Goal: Task Accomplishment & Management: Complete application form

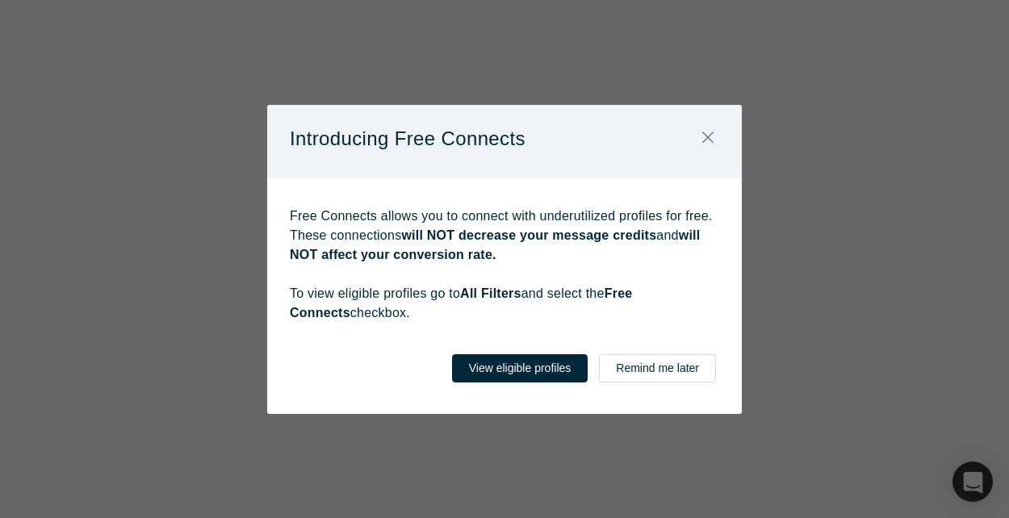
select select "US"
type input "[GEOGRAPHIC_DATA], [GEOGRAPHIC_DATA], [GEOGRAPHIC_DATA]"
click at [636, 366] on button "Remind me later" at bounding box center [657, 368] width 117 height 28
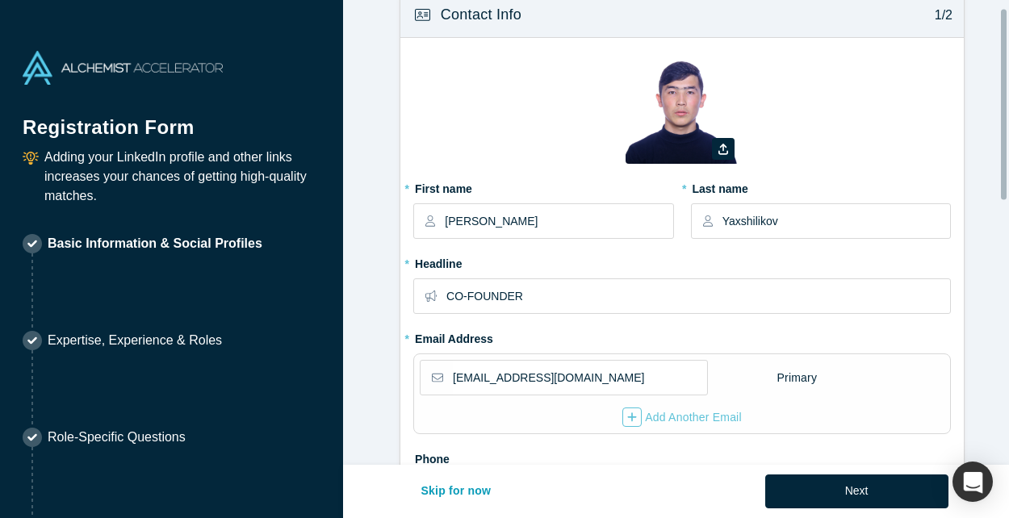
scroll to position [7, 0]
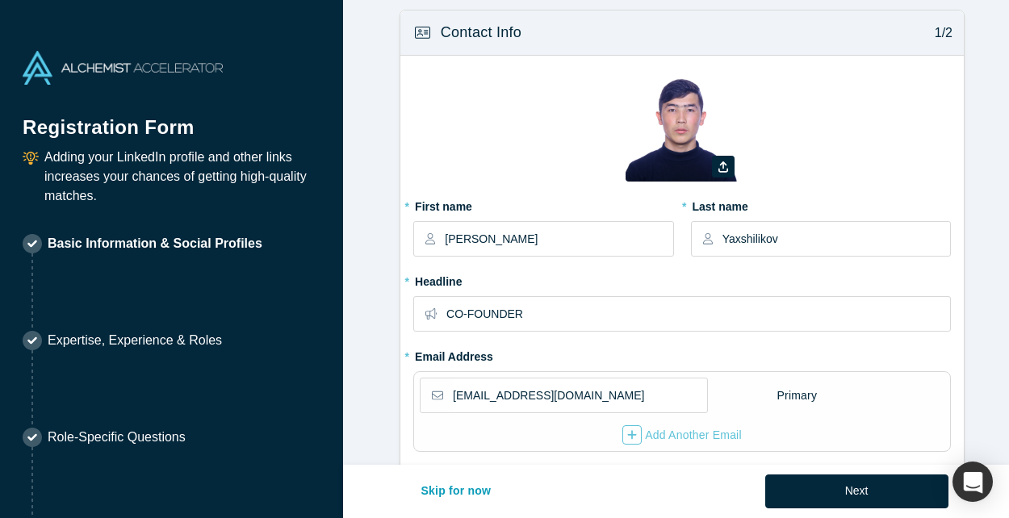
drag, startPoint x: 662, startPoint y: 144, endPoint x: 571, endPoint y: 167, distance: 94.2
click at [571, 167] on div "Zoom Save Remove Upload New" at bounding box center [682, 131] width 538 height 124
click at [720, 171] on icon "button" at bounding box center [723, 166] width 10 height 11
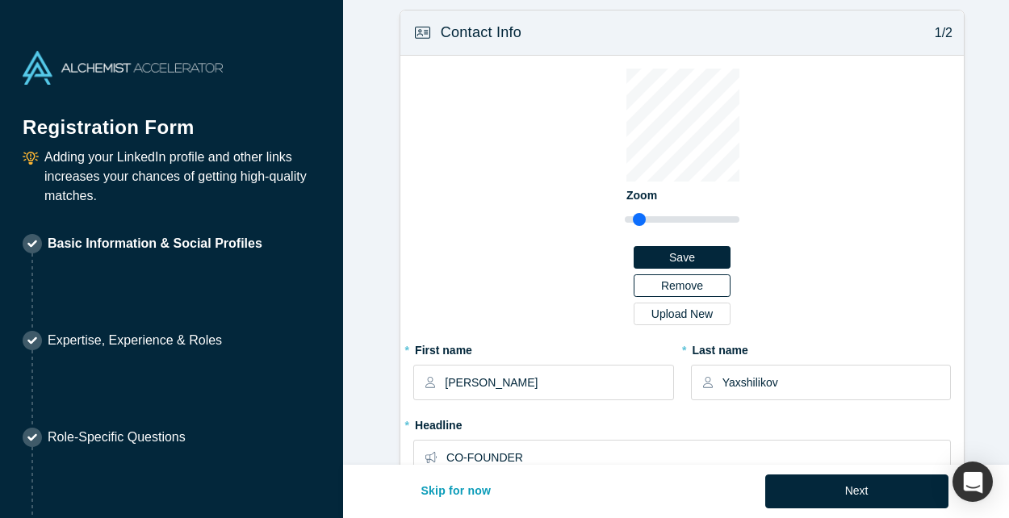
click at [697, 285] on button "Remove" at bounding box center [682, 285] width 97 height 23
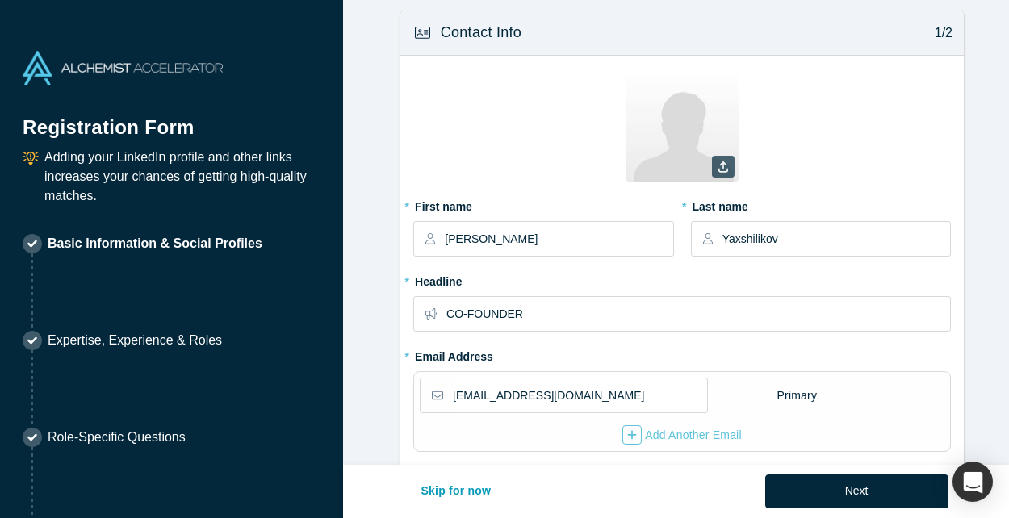
click at [718, 161] on icon at bounding box center [723, 166] width 10 height 11
click at [0, 0] on input "file" at bounding box center [0, 0] width 0 height 0
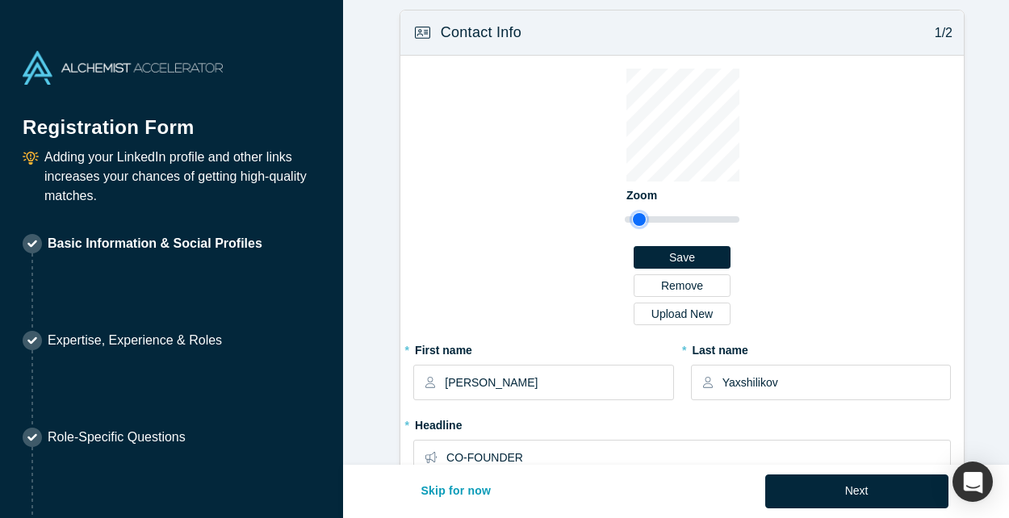
click at [636, 218] on input "range" at bounding box center [682, 219] width 115 height 19
type input "1.29"
click at [642, 218] on input "range" at bounding box center [682, 219] width 115 height 19
click at [688, 252] on button "Save" at bounding box center [682, 257] width 97 height 23
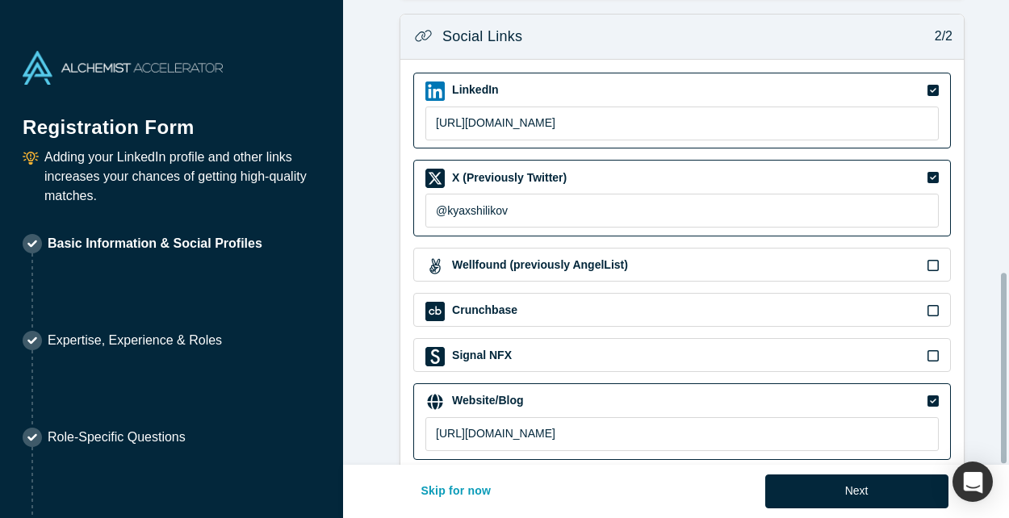
scroll to position [664, 0]
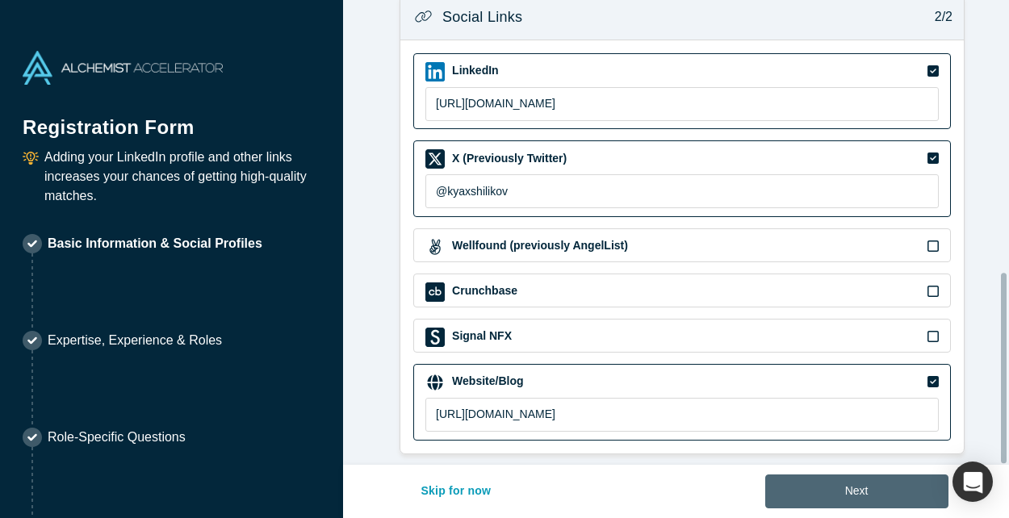
click at [819, 485] on button "Next" at bounding box center [856, 492] width 183 height 34
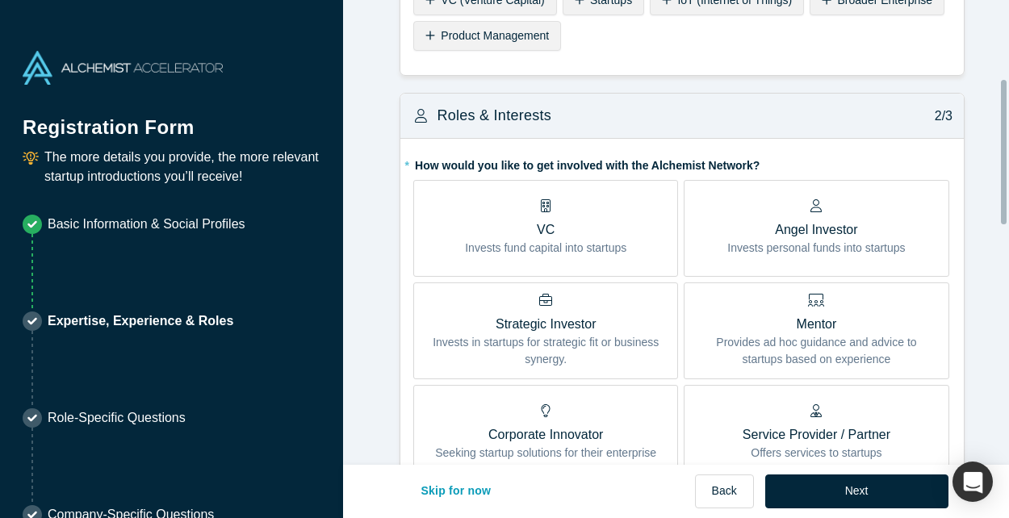
scroll to position [253, 0]
click at [539, 250] on p "Invests fund capital into startups" at bounding box center [545, 247] width 161 height 17
click at [0, 0] on input "VC Invests fund capital into startups" at bounding box center [0, 0] width 0 height 0
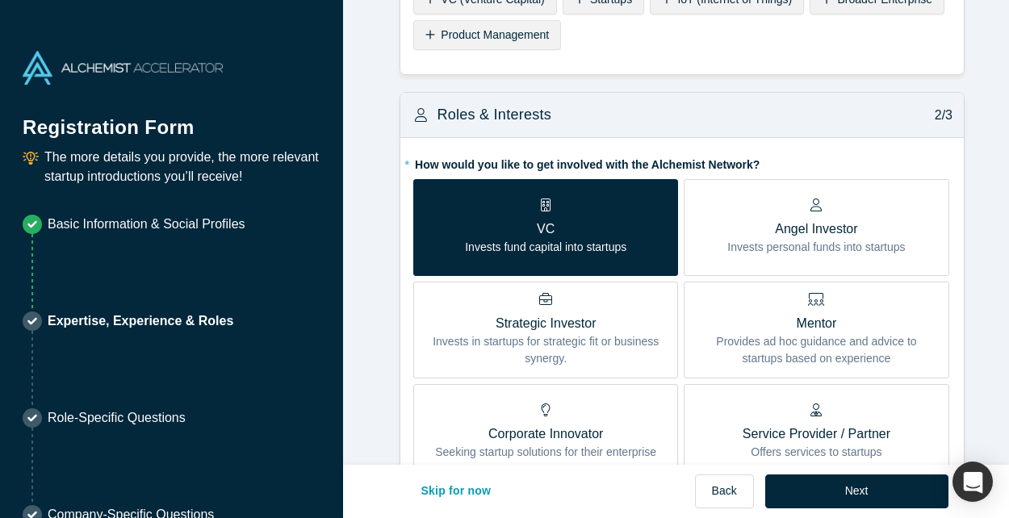
click at [790, 239] on p "Invests personal funds into startups" at bounding box center [816, 247] width 178 height 17
click at [0, 0] on input "Angel Investor Invests personal funds into startups" at bounding box center [0, 0] width 0 height 0
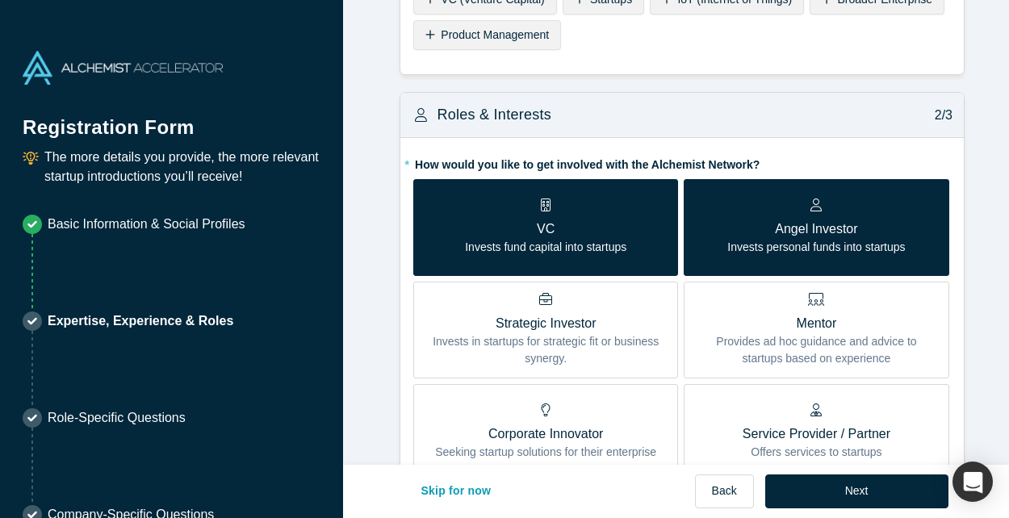
click at [758, 250] on p "Invests personal funds into startups" at bounding box center [816, 247] width 178 height 17
click at [0, 0] on input "Angel Investor Invests personal funds into startups" at bounding box center [0, 0] width 0 height 0
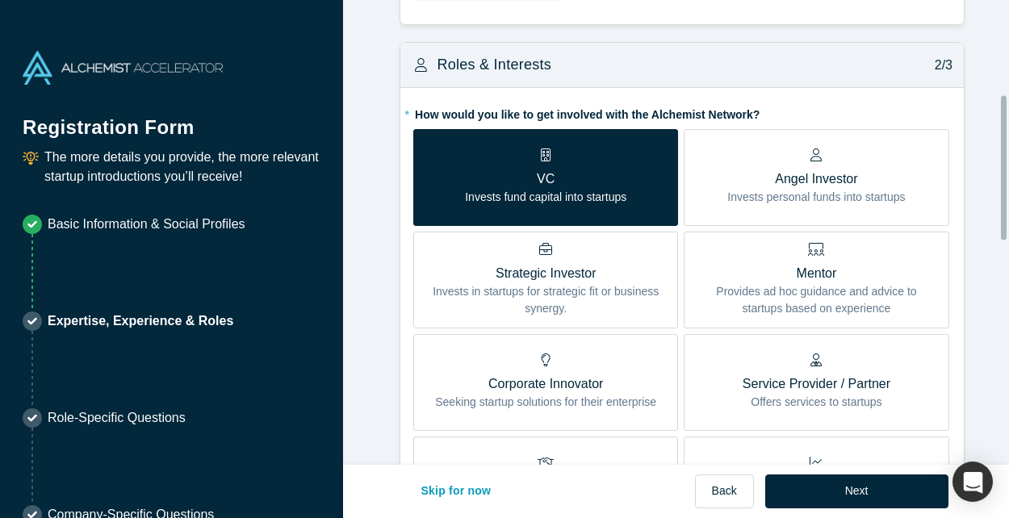
scroll to position [305, 0]
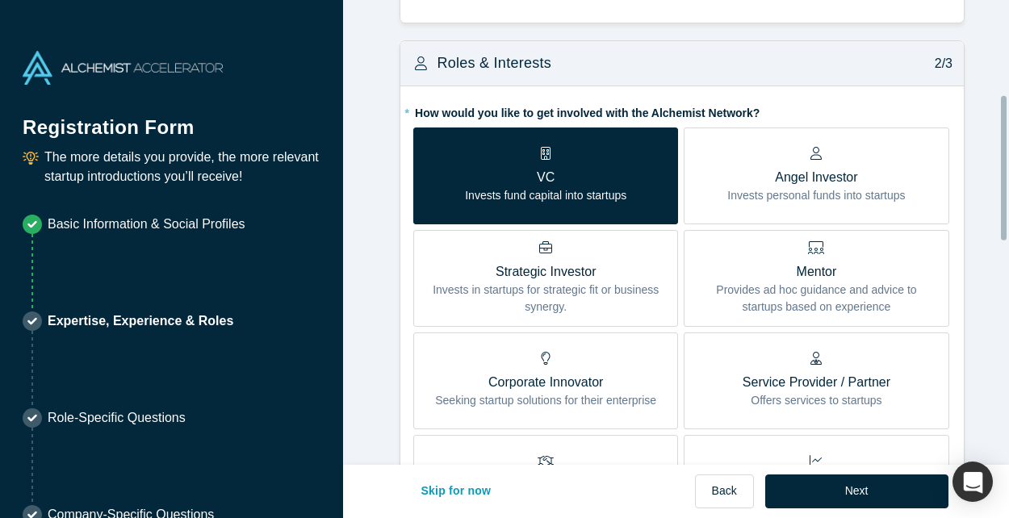
click at [605, 200] on p "Invests fund capital into startups" at bounding box center [545, 195] width 161 height 17
click at [0, 0] on input "VC Invests fund capital into startups" at bounding box center [0, 0] width 0 height 0
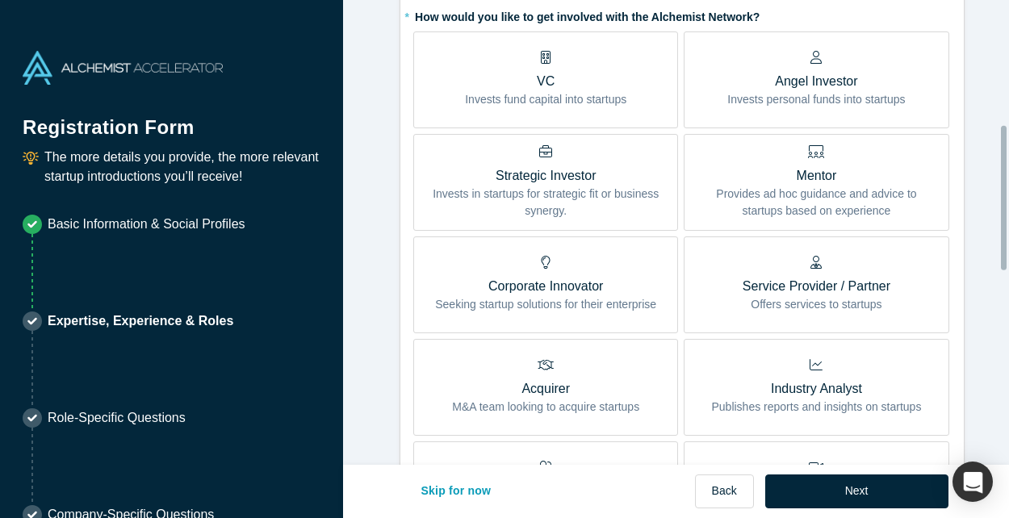
scroll to position [402, 0]
click at [593, 295] on p "Seeking startup solutions for their enterprise" at bounding box center [545, 303] width 221 height 17
click at [0, 0] on input "Corporate Innovator Seeking startup solutions for their enterprise" at bounding box center [0, 0] width 0 height 0
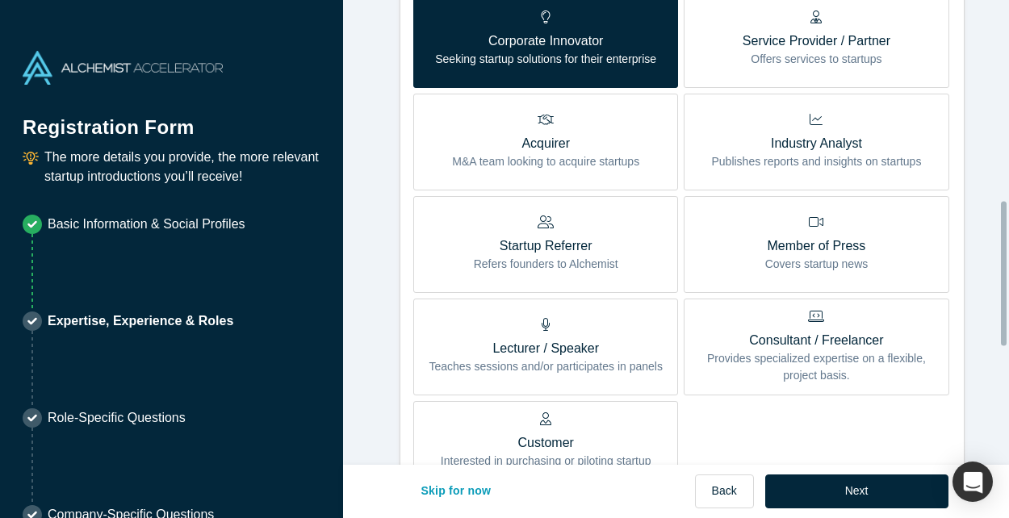
scroll to position [647, 0]
click at [622, 251] on label "Startup Referrer Refers founders to Alchemist" at bounding box center [545, 243] width 265 height 97
click at [0, 0] on input "Startup Referrer Refers founders to Alchemist" at bounding box center [0, 0] width 0 height 0
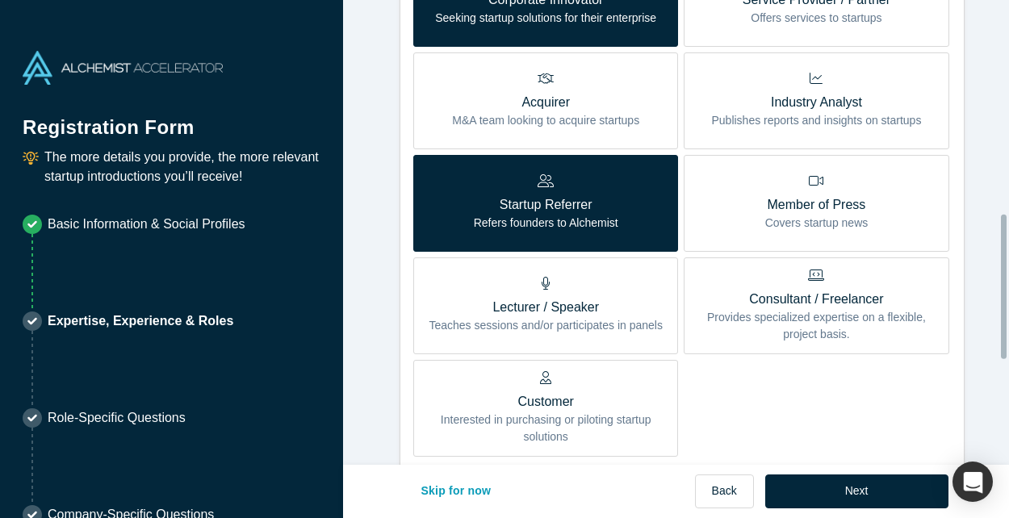
scroll to position [689, 0]
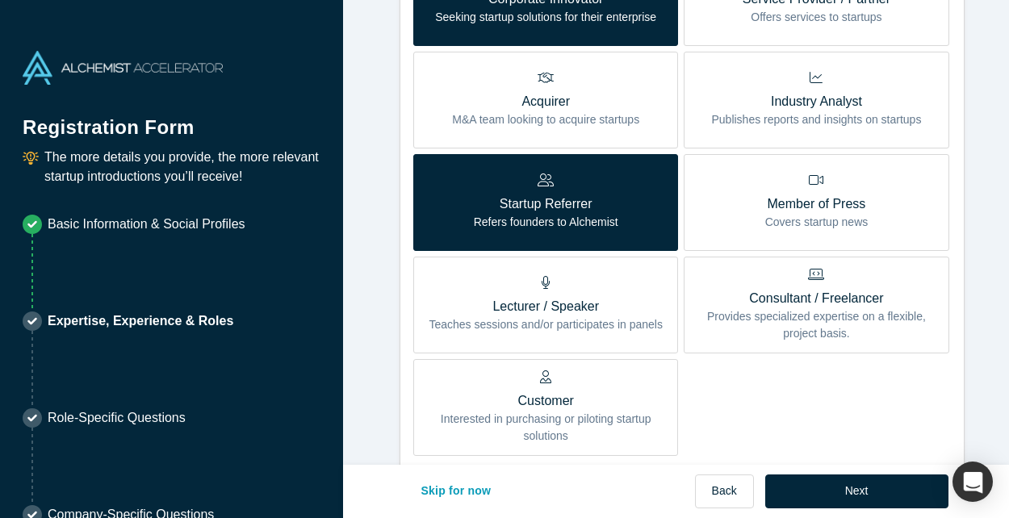
click at [594, 401] on p "Customer" at bounding box center [545, 401] width 241 height 19
click at [0, 0] on input "Customer Interested in purchasing or piloting startup solutions" at bounding box center [0, 0] width 0 height 0
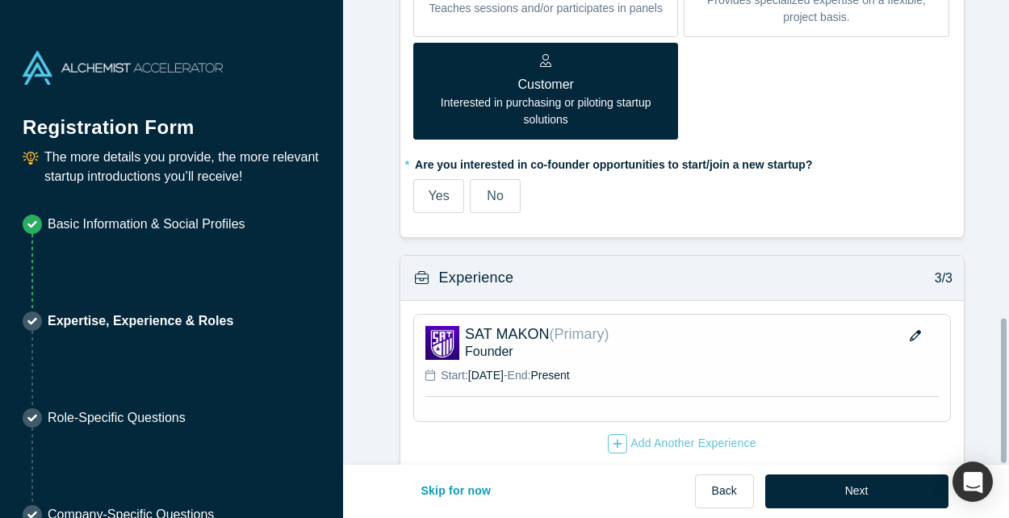
scroll to position [1026, 0]
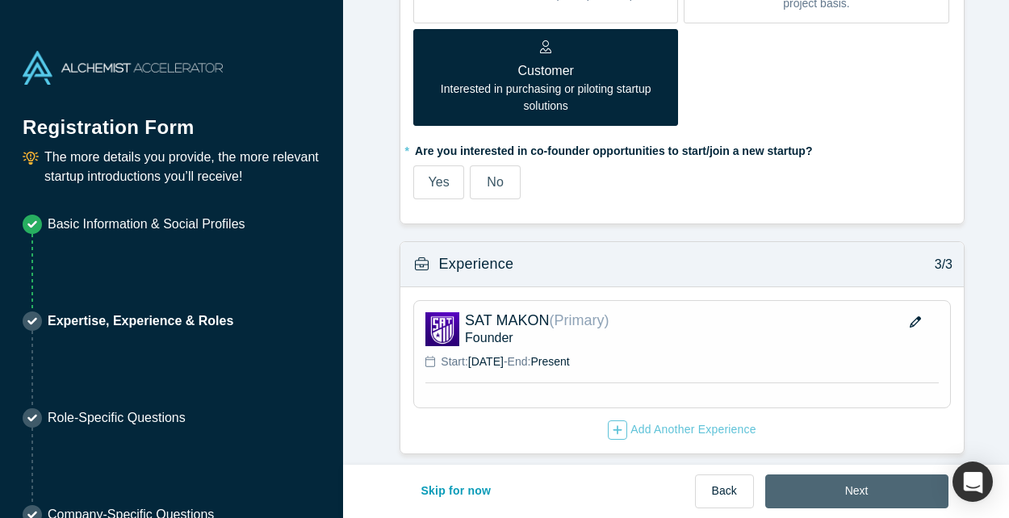
click at [852, 496] on button "Next" at bounding box center [856, 492] width 183 height 34
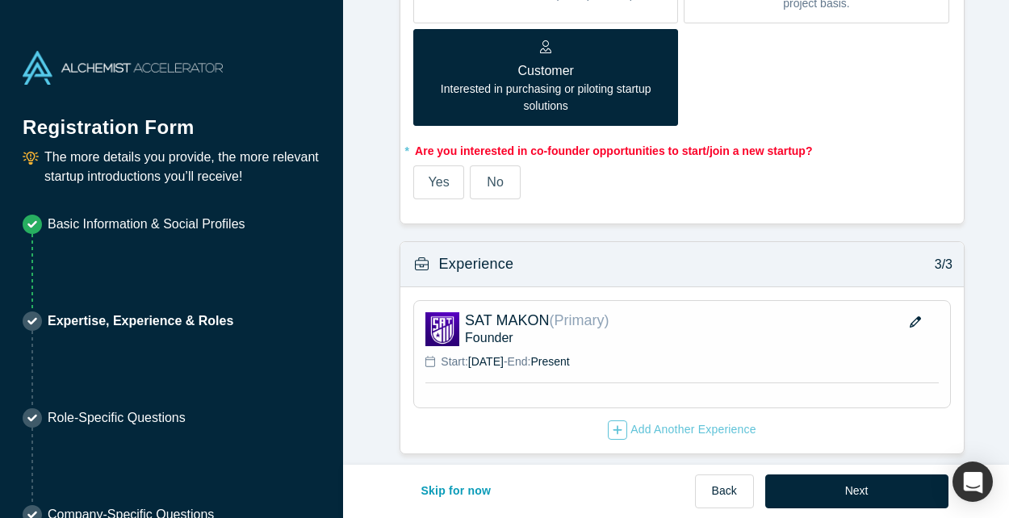
scroll to position [0, 0]
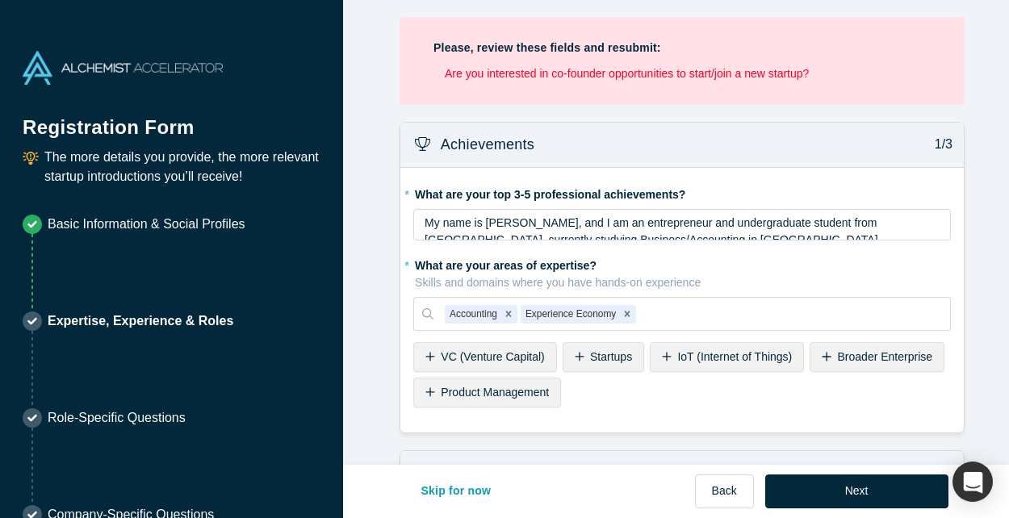
click at [624, 57] on div "Please, review these fields and resubmit: Are you interested in co-founder oppo…" at bounding box center [682, 61] width 565 height 88
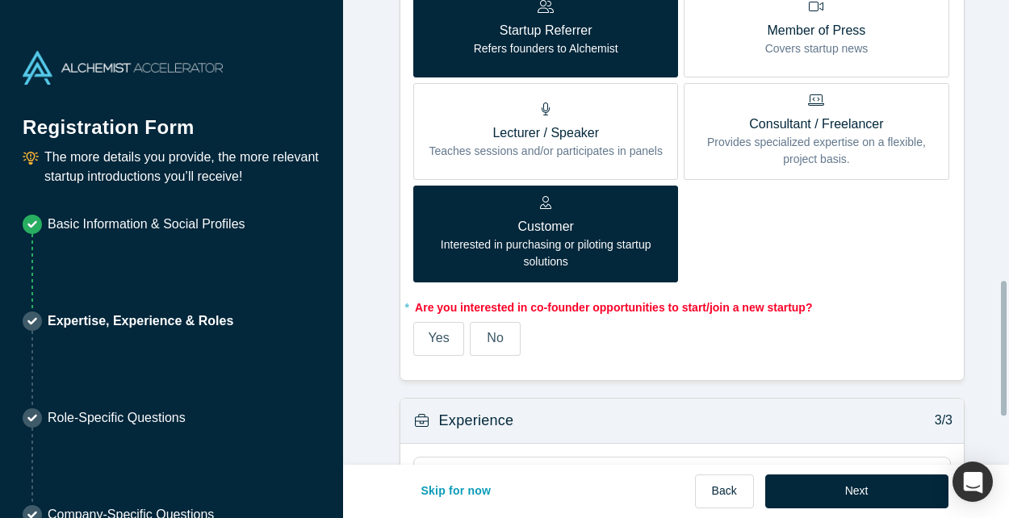
scroll to position [1038, 0]
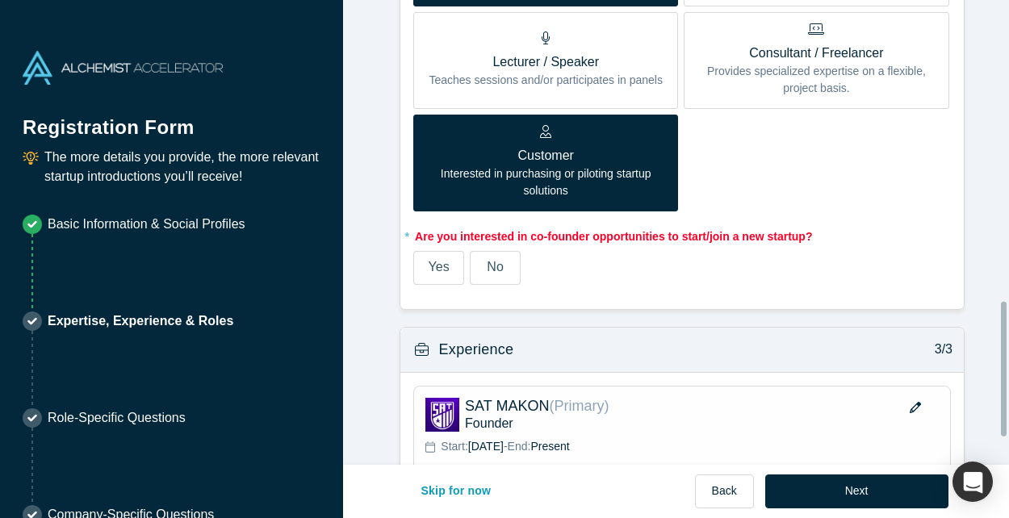
click at [429, 267] on span "Yes" at bounding box center [439, 267] width 21 height 14
click at [0, 0] on input "Yes" at bounding box center [0, 0] width 0 height 0
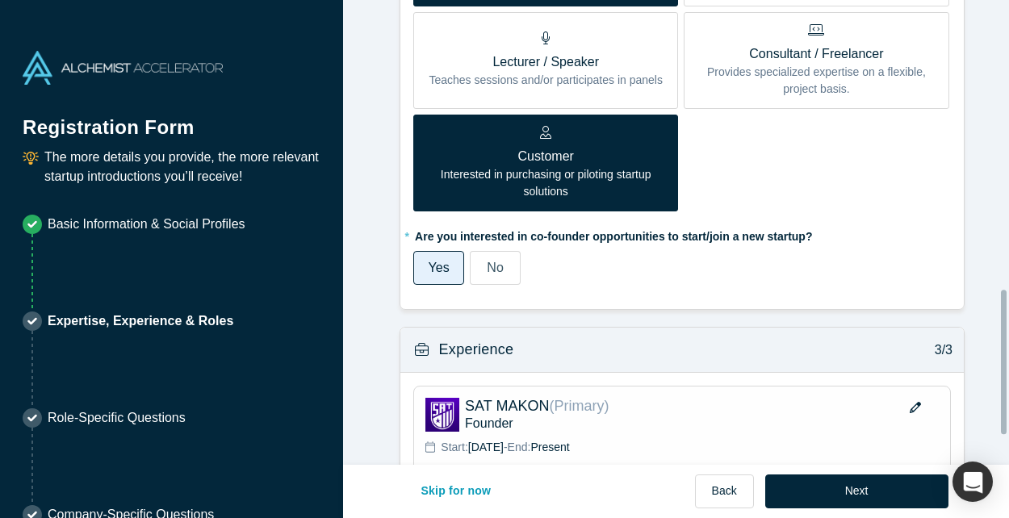
scroll to position [1026, 0]
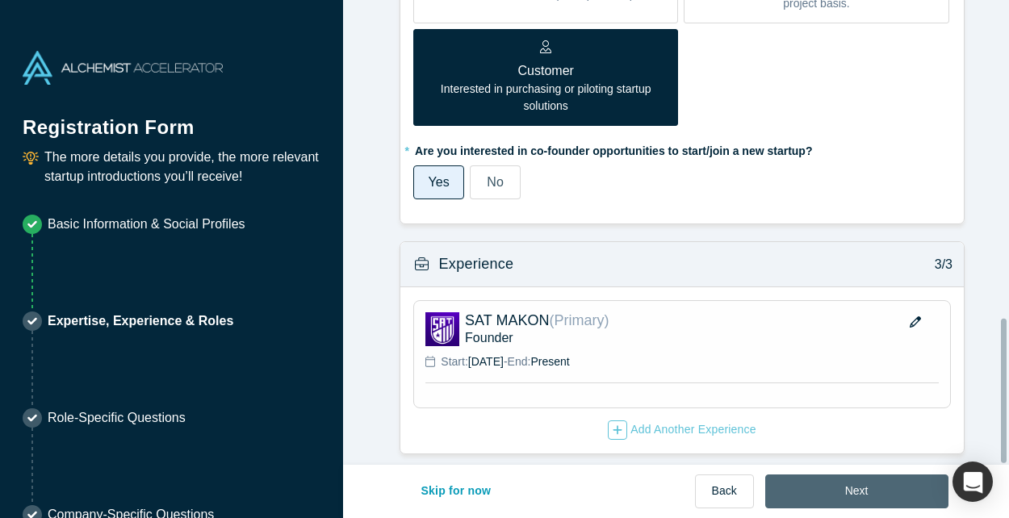
click at [853, 490] on button "Next" at bounding box center [856, 492] width 183 height 34
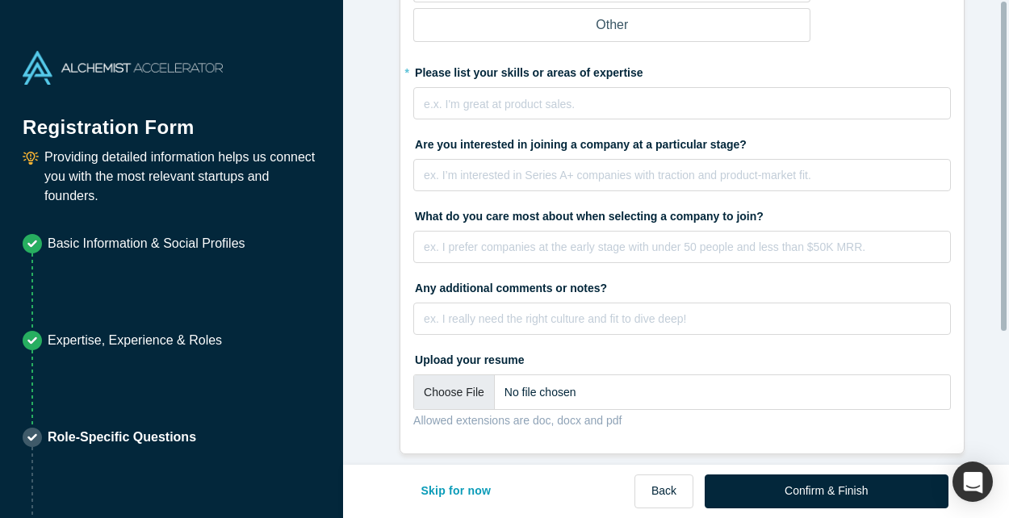
scroll to position [0, 0]
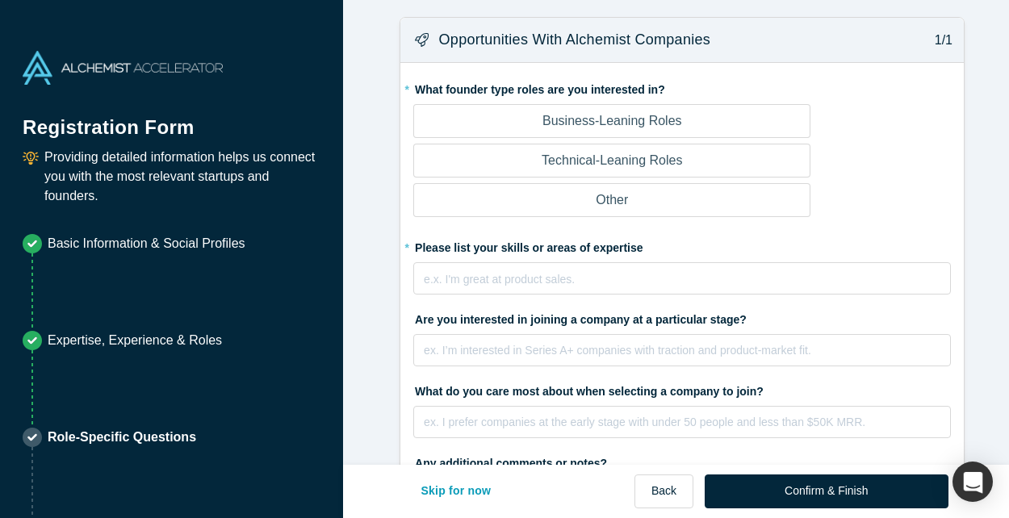
click at [620, 114] on p "Business-Leaning Roles" at bounding box center [612, 120] width 140 height 19
click at [0, 0] on input "Business-Leaning Roles" at bounding box center [0, 0] width 0 height 0
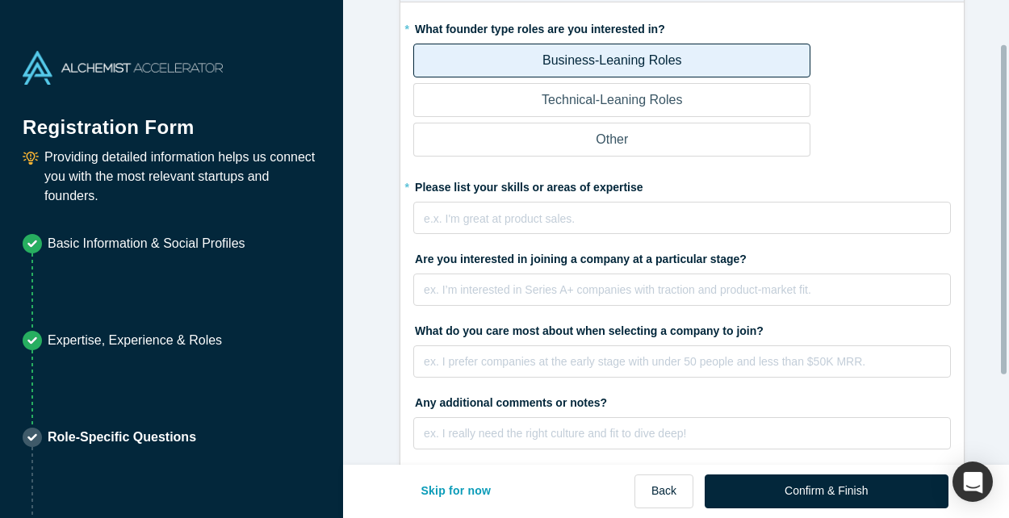
scroll to position [61, 0]
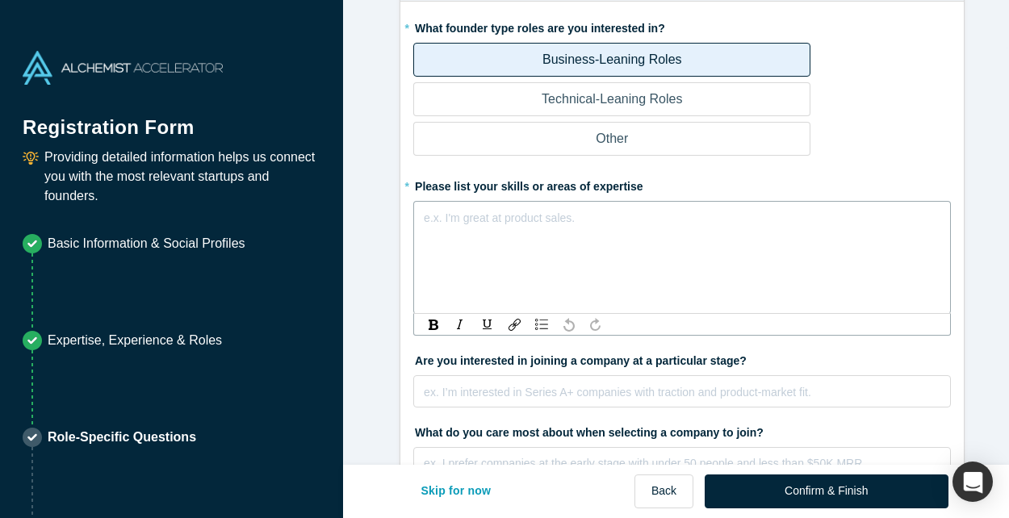
click at [530, 223] on div "e.x. I'm great at product sales." at bounding box center [682, 215] width 517 height 17
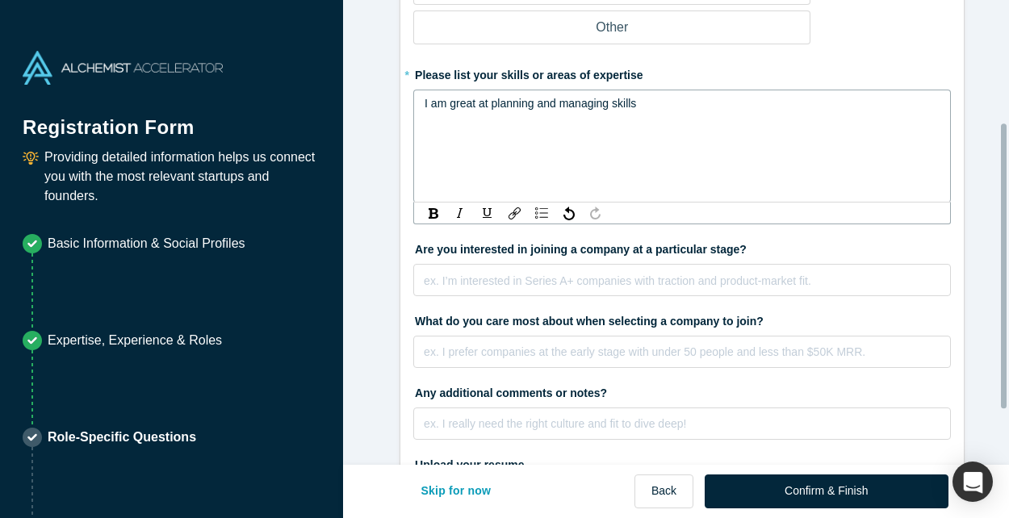
scroll to position [213, 0]
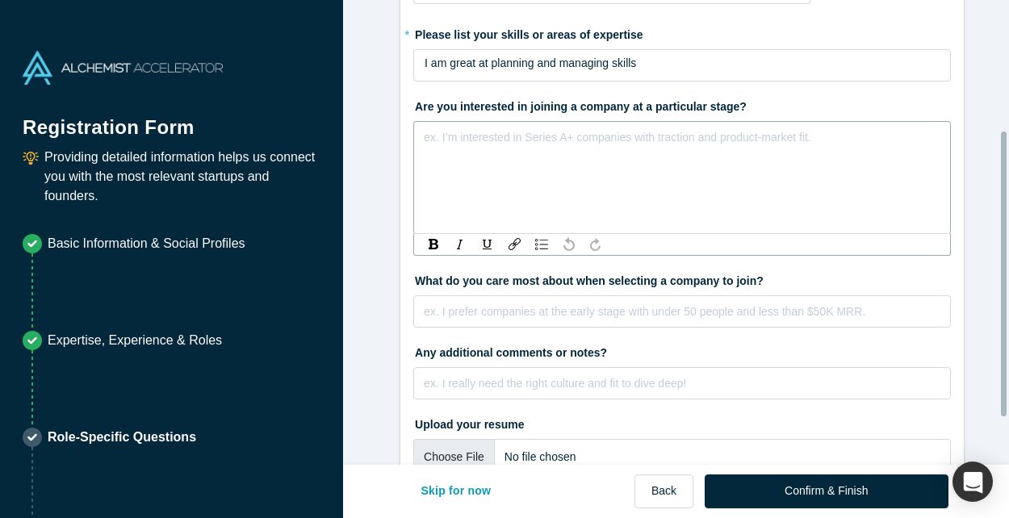
click at [491, 234] on div "ex. I’m interested in Series A+ companies with traction and product-market fit." at bounding box center [682, 177] width 538 height 113
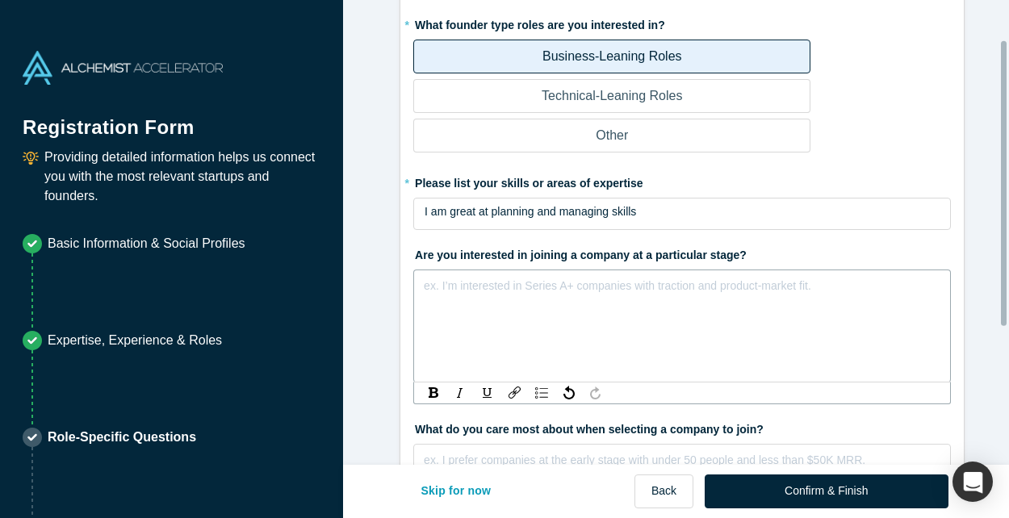
scroll to position [65, 0]
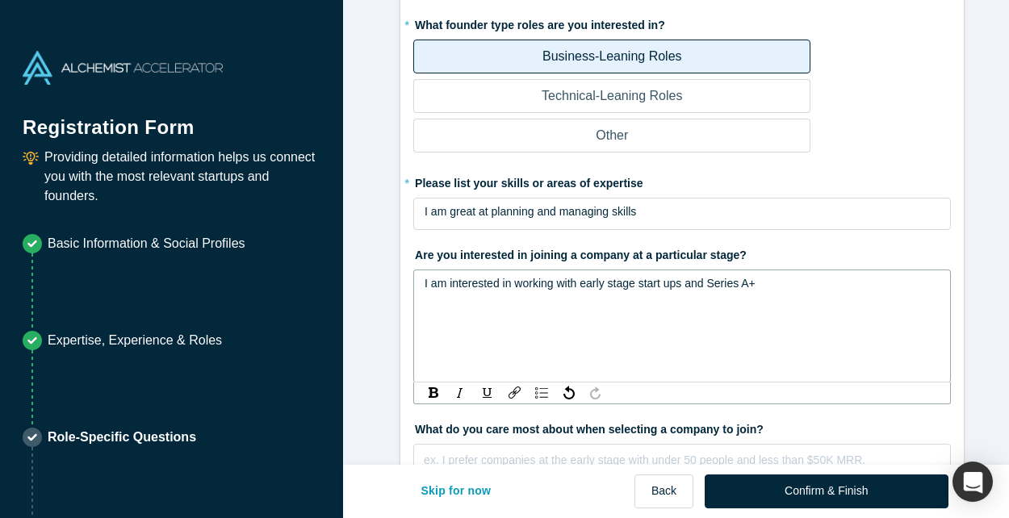
click at [637, 288] on span "I am interested in working with early stage start ups and Series A+" at bounding box center [590, 283] width 331 height 13
drag, startPoint x: 637, startPoint y: 288, endPoint x: 687, endPoint y: 287, distance: 50.1
click at [687, 287] on span "I am interested in working with early stage start ups and Series A+" at bounding box center [590, 283] width 331 height 13
click at [709, 288] on div "I am interested in working with early stage and Series A+" at bounding box center [683, 283] width 516 height 17
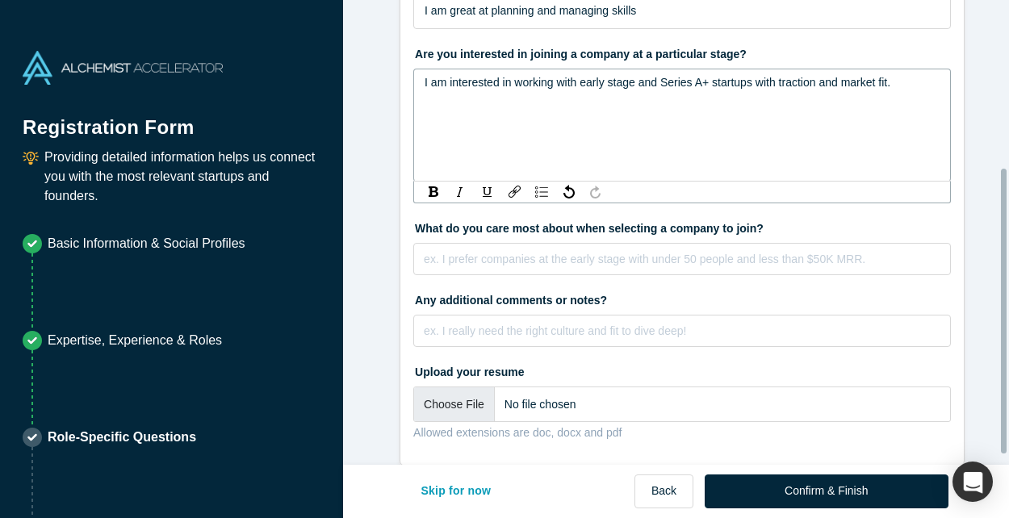
scroll to position [289, 0]
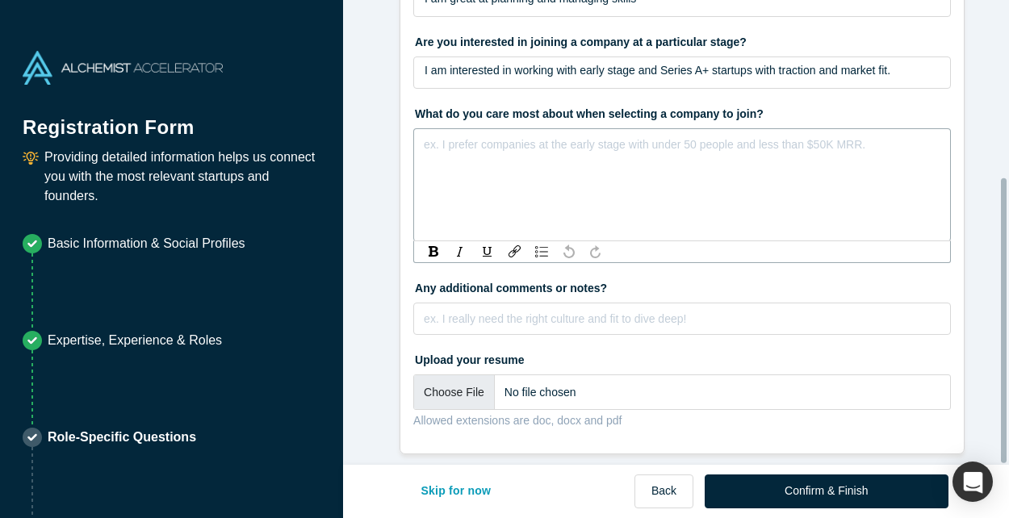
click at [512, 240] on div "ex. I prefer companies at the early stage with under 50 people and less than $5…" at bounding box center [682, 184] width 538 height 113
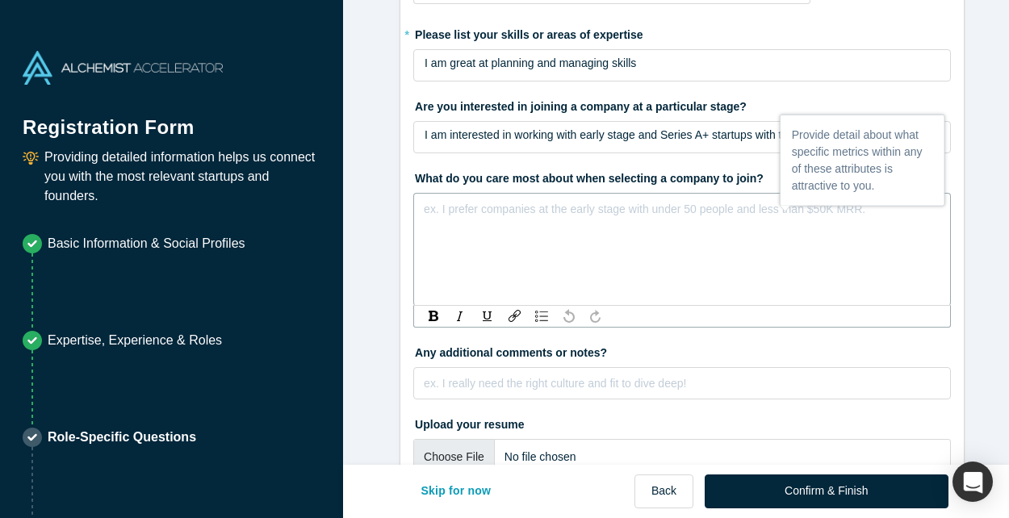
click at [118, 444] on p "Role-Specific Questions" at bounding box center [122, 437] width 149 height 19
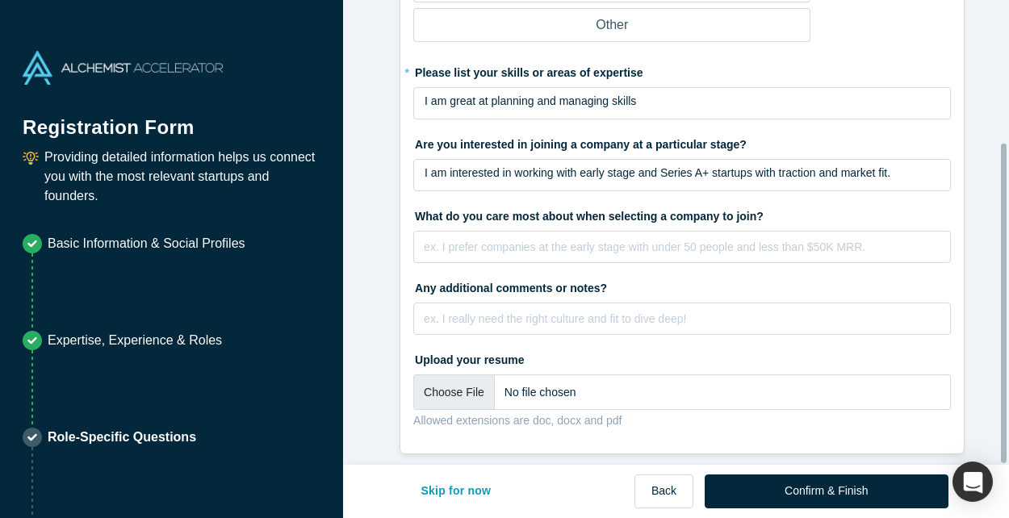
scroll to position [186, 0]
click at [69, 442] on p "Role-Specific Questions" at bounding box center [122, 437] width 149 height 19
click at [477, 492] on button "Skip for now" at bounding box center [456, 492] width 104 height 34
drag, startPoint x: 477, startPoint y: 492, endPoint x: 435, endPoint y: 487, distance: 42.3
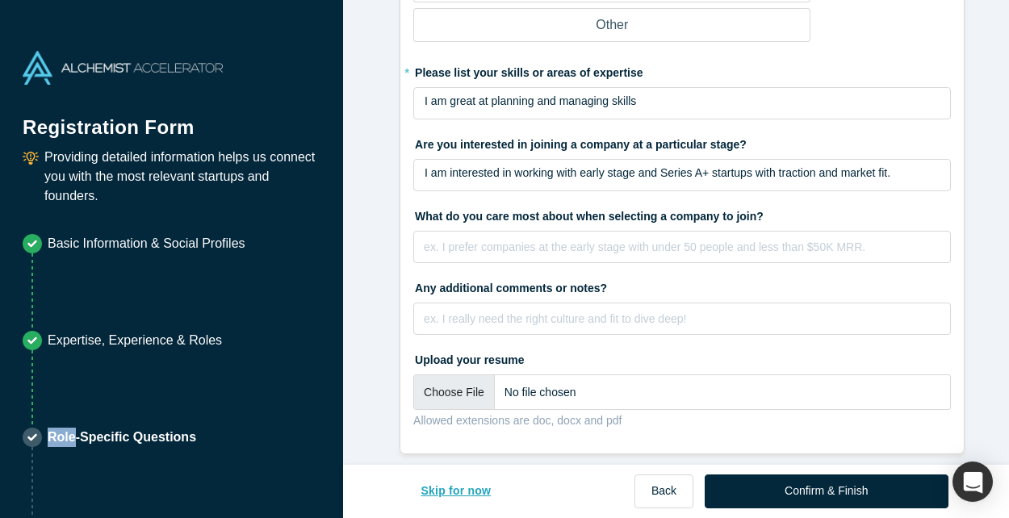
click at [435, 487] on button "Skip for now" at bounding box center [456, 492] width 104 height 34
click at [475, 494] on button "Skip for now" at bounding box center [456, 492] width 104 height 34
click at [462, 494] on button "Skip for now" at bounding box center [456, 492] width 104 height 34
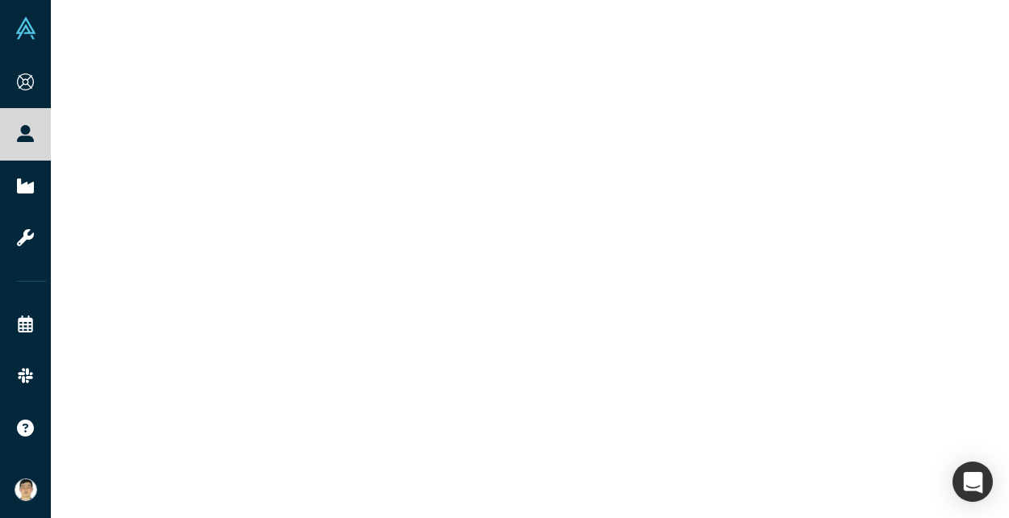
click at [462, 494] on div at bounding box center [530, 259] width 958 height 518
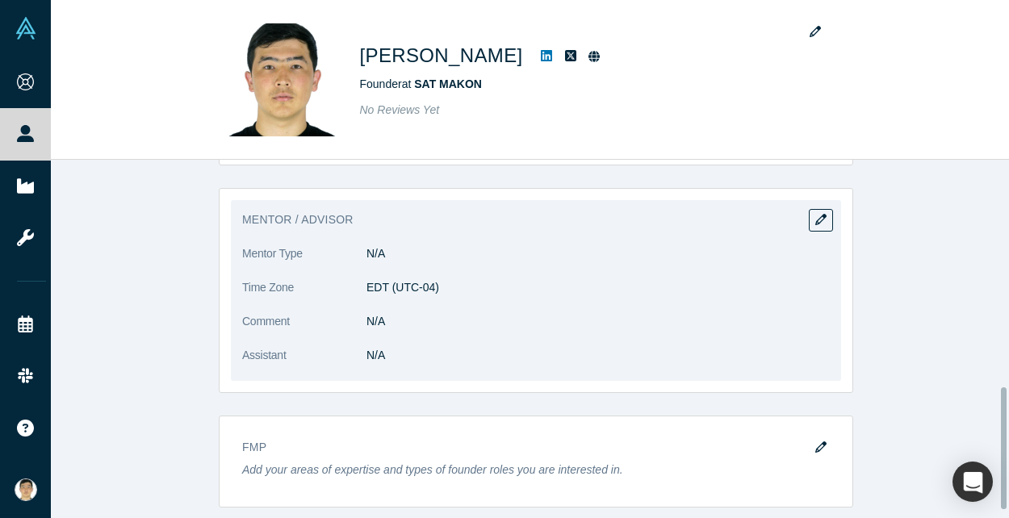
scroll to position [663, 0]
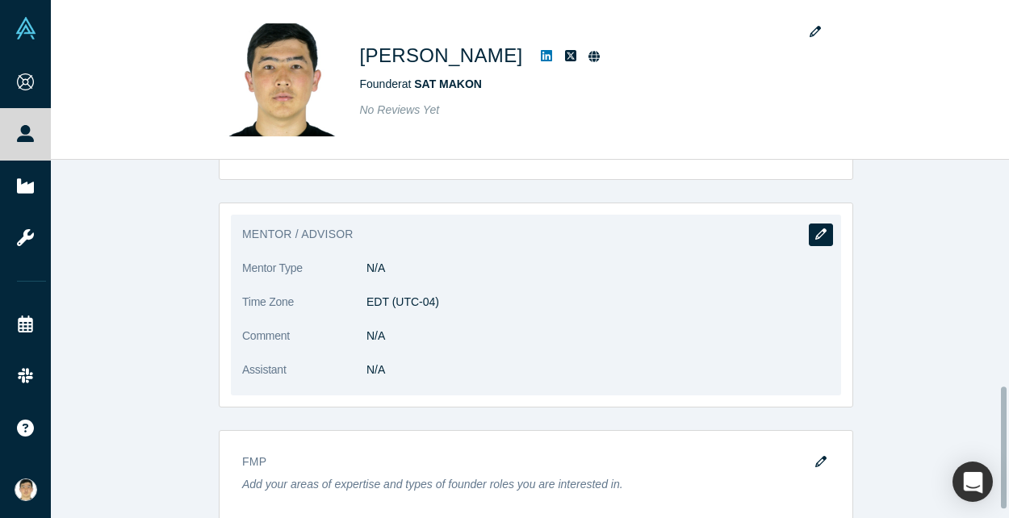
click at [809, 237] on button "button" at bounding box center [821, 235] width 24 height 23
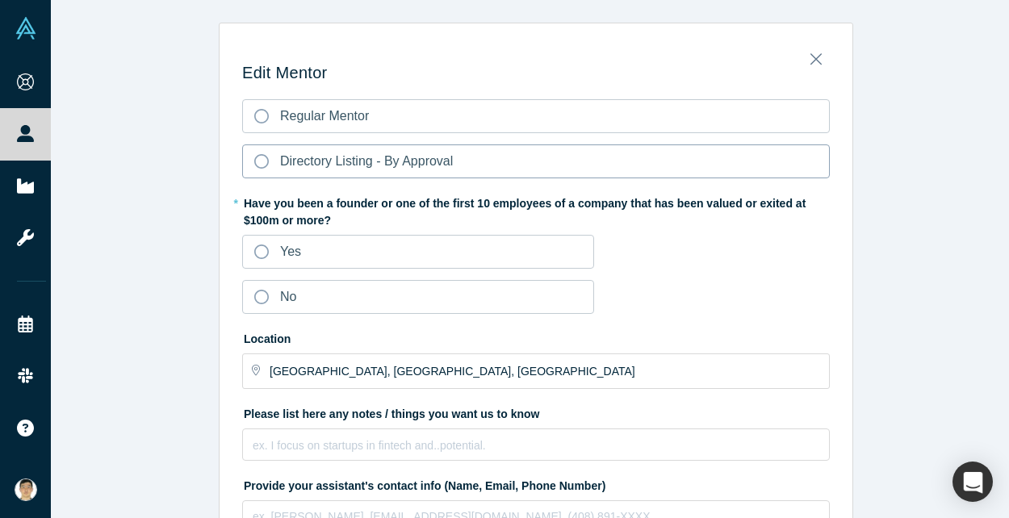
click at [260, 159] on icon at bounding box center [261, 161] width 15 height 15
click at [0, 0] on input "Directory Listing - By Approval" at bounding box center [0, 0] width 0 height 0
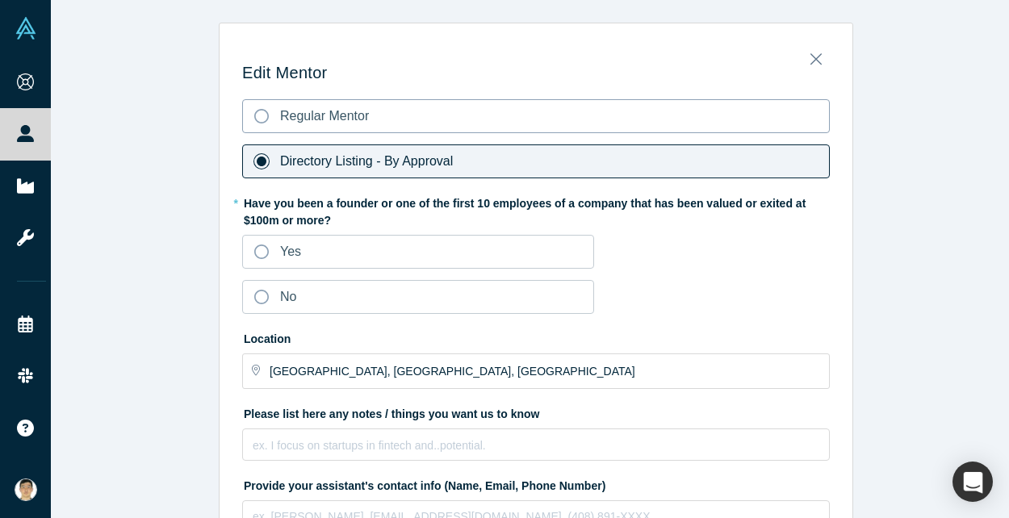
click at [256, 114] on icon at bounding box center [261, 116] width 15 height 15
click at [0, 0] on input "Regular Mentor" at bounding box center [0, 0] width 0 height 0
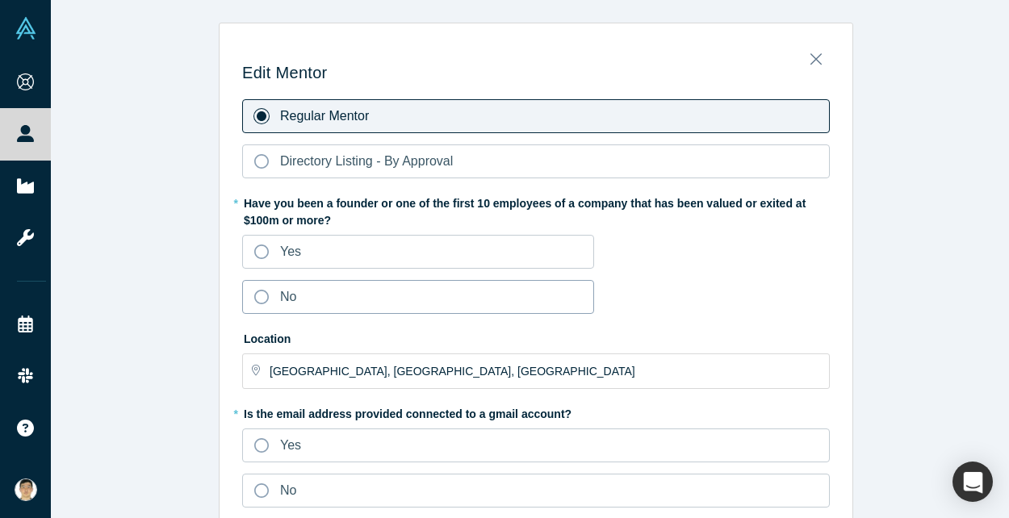
click at [294, 303] on label "No" at bounding box center [418, 297] width 352 height 34
click at [0, 0] on input "No" at bounding box center [0, 0] width 0 height 0
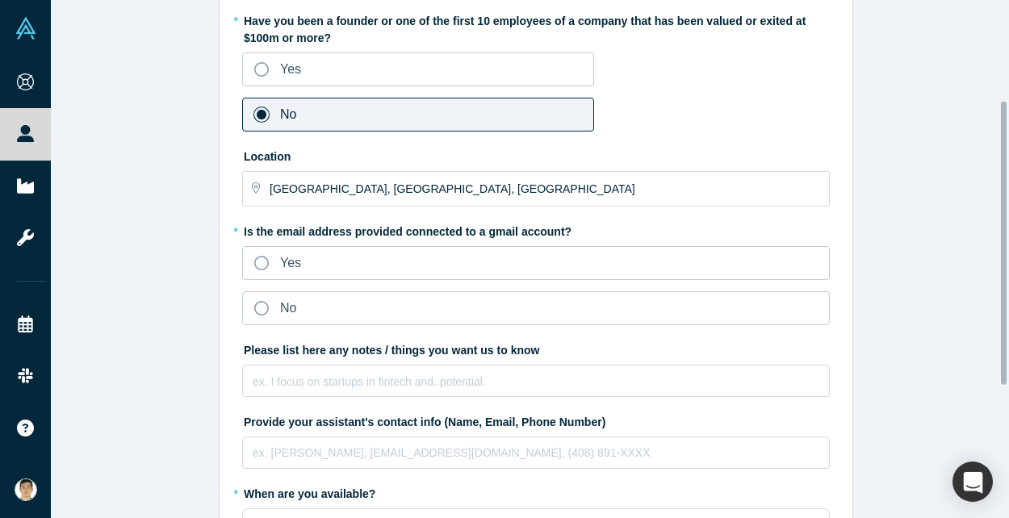
scroll to position [183, 0]
click at [255, 262] on icon at bounding box center [261, 262] width 15 height 15
click at [0, 0] on input "Yes" at bounding box center [0, 0] width 0 height 0
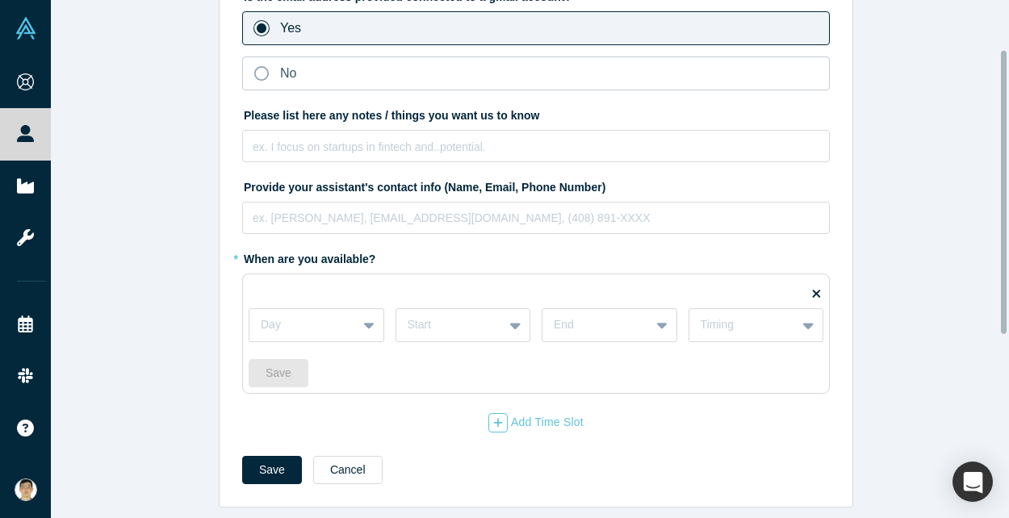
scroll to position [0, 0]
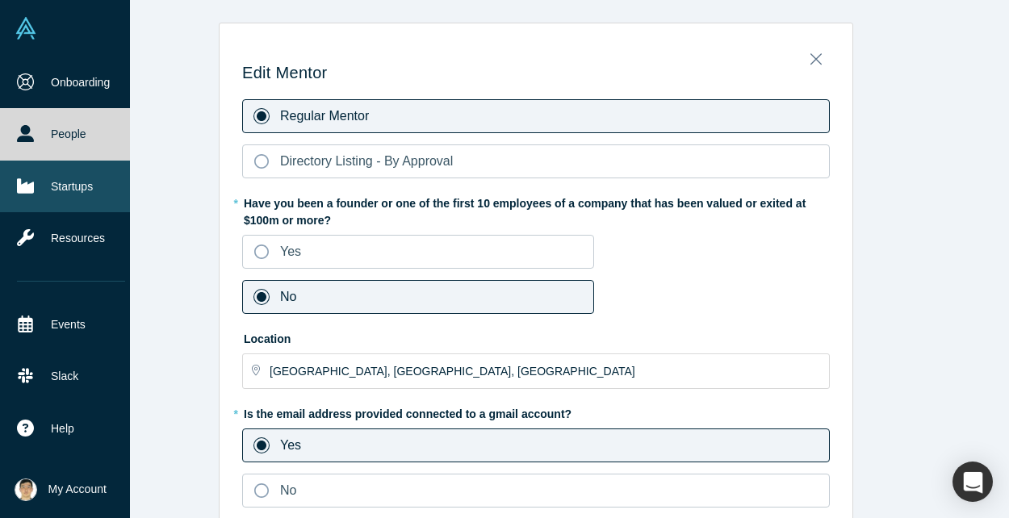
click at [65, 199] on link "Startups" at bounding box center [71, 187] width 142 height 52
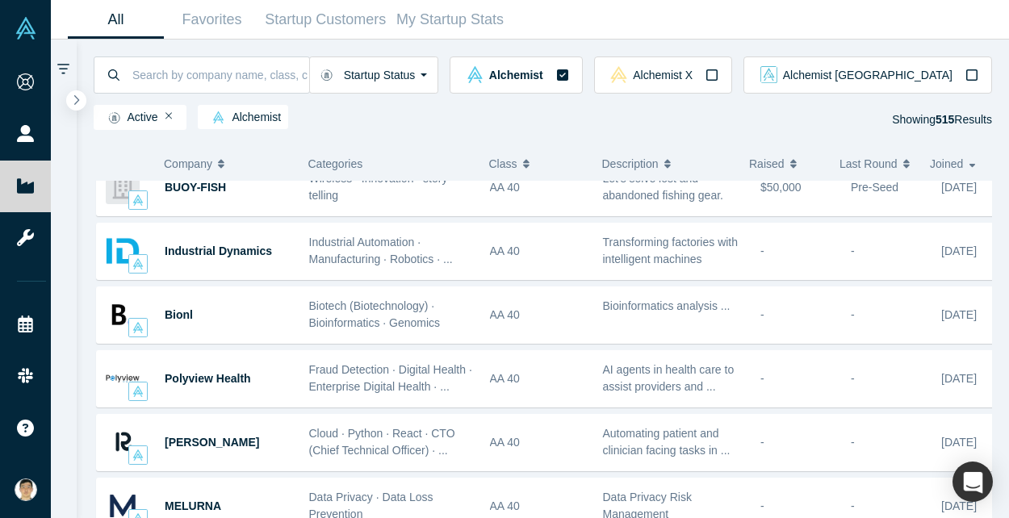
scroll to position [659, 0]
click at [927, 83] on button "Alchemist [GEOGRAPHIC_DATA]" at bounding box center [867, 75] width 249 height 37
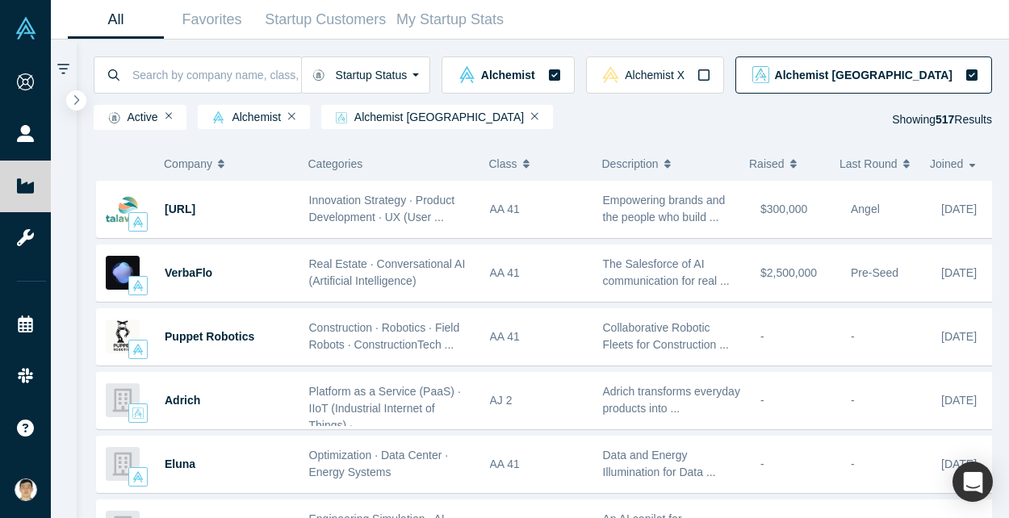
click at [970, 75] on icon "button" at bounding box center [971, 75] width 13 height 13
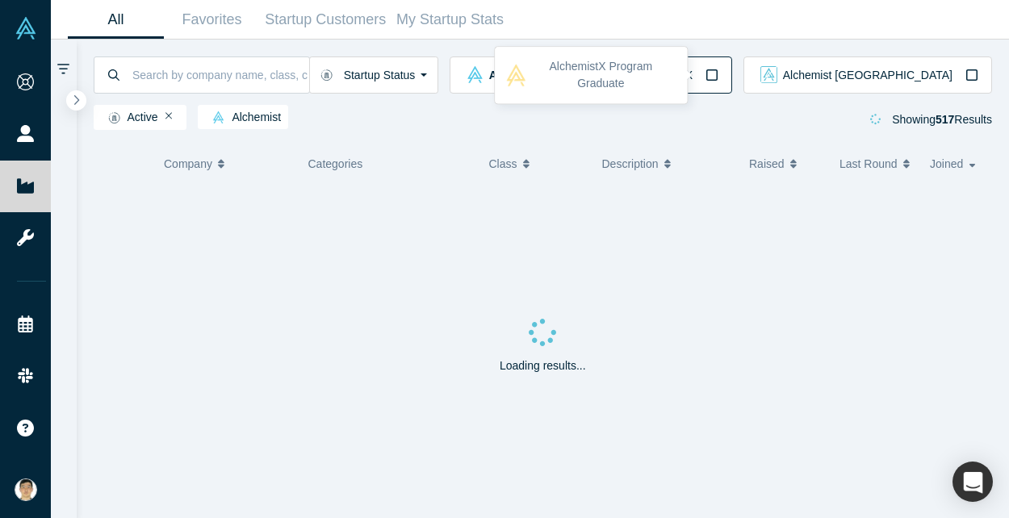
click at [718, 75] on icon "button" at bounding box center [712, 75] width 13 height 13
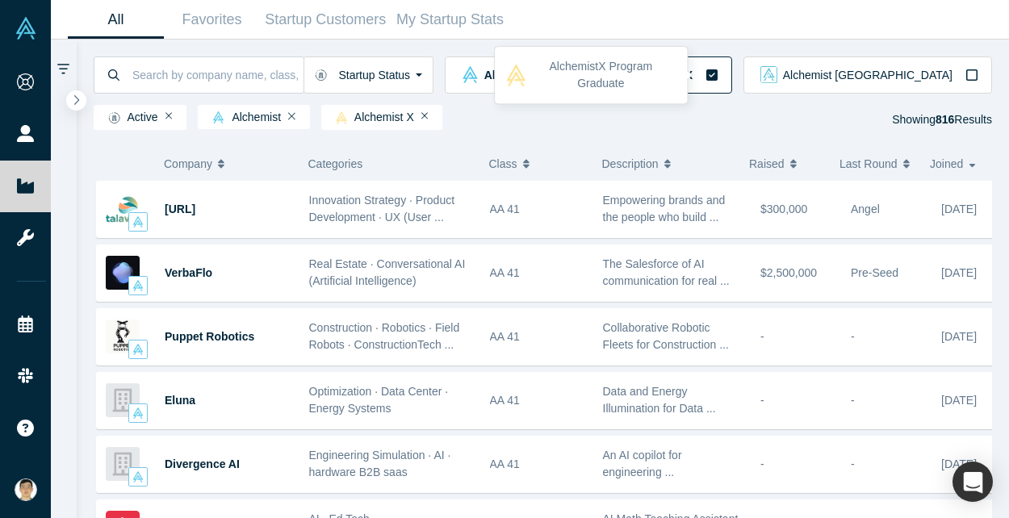
click at [718, 77] on icon "button" at bounding box center [711, 74] width 11 height 11
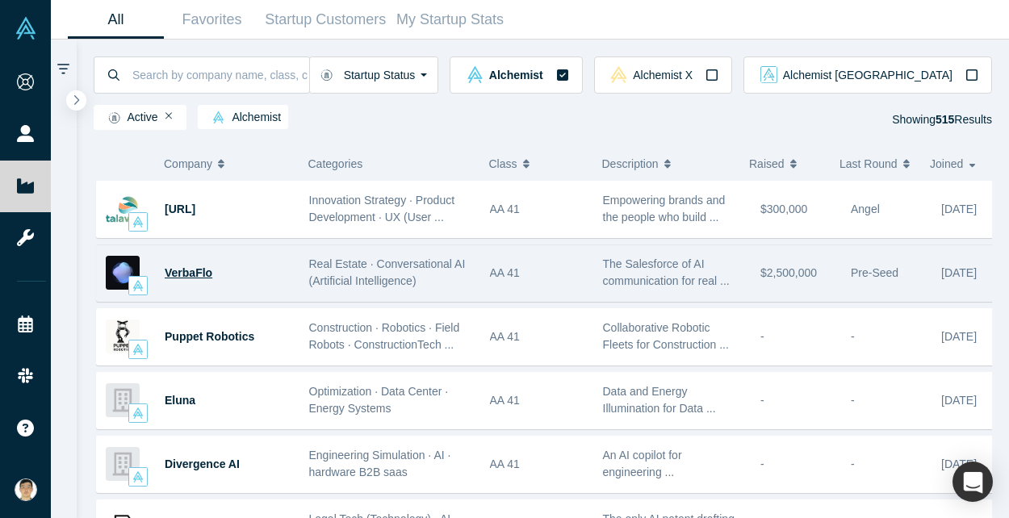
click at [202, 274] on span "VerbaFlo" at bounding box center [189, 272] width 48 height 13
click at [202, 274] on div "All Favorites Startup Customers My Startup Stats Startup Status Active Shutdown…" at bounding box center [530, 259] width 958 height 518
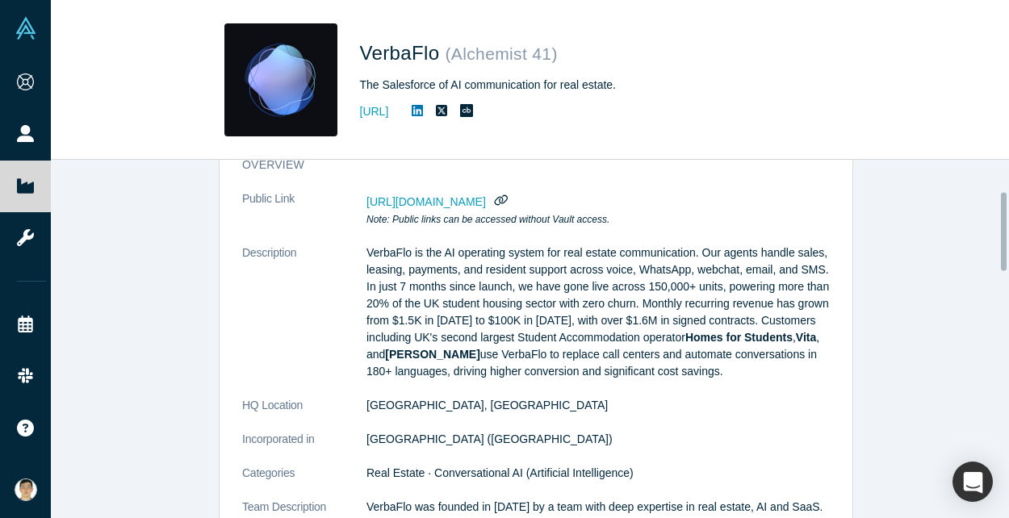
scroll to position [140, 0]
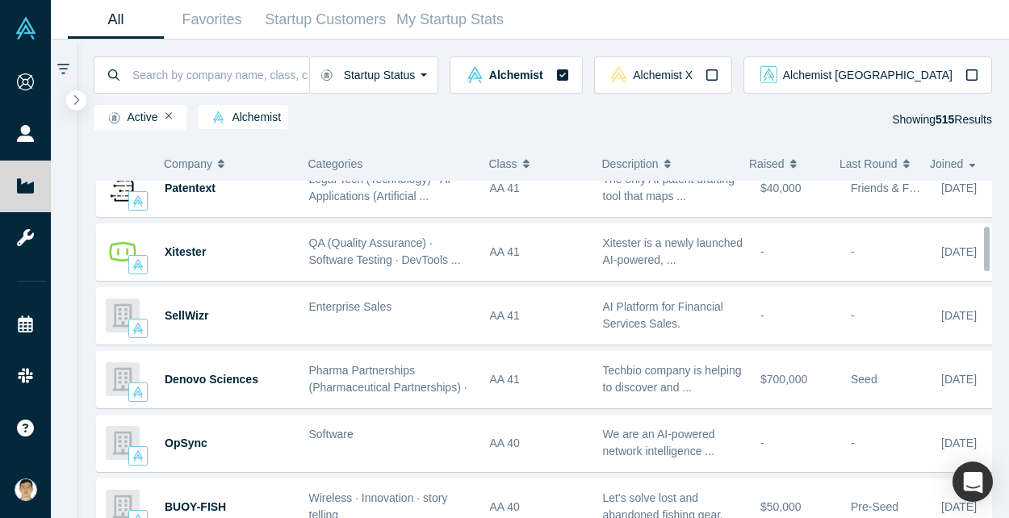
scroll to position [341, 0]
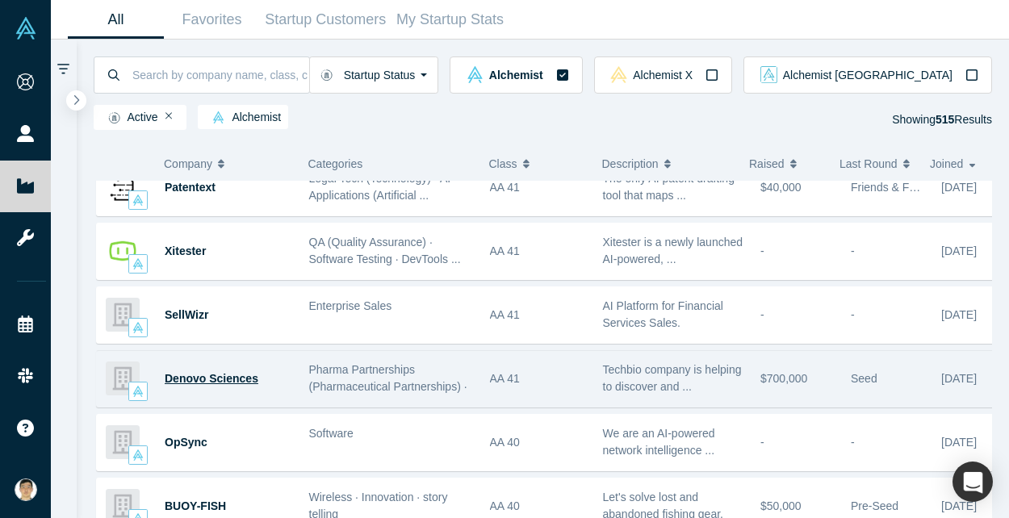
click at [211, 375] on span "Denovo Sciences" at bounding box center [212, 378] width 94 height 13
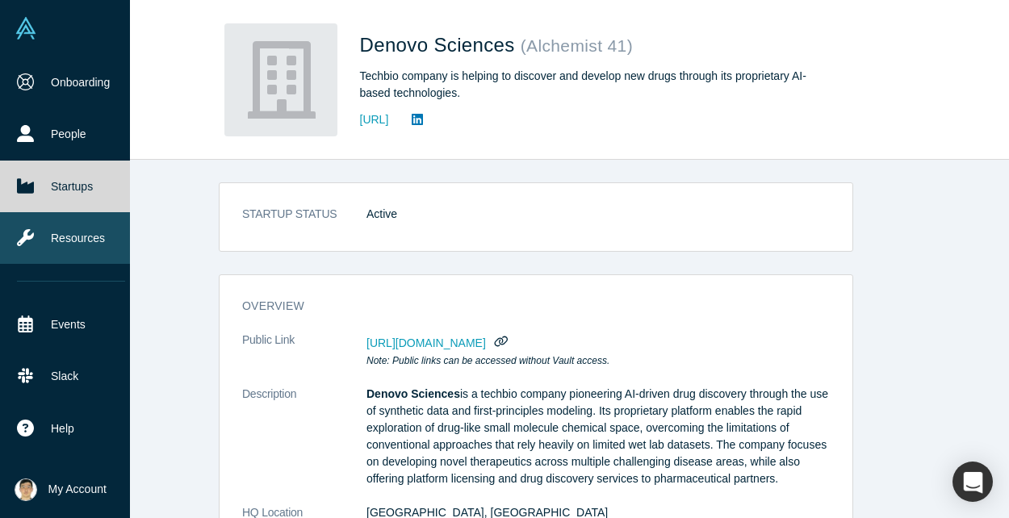
click at [72, 222] on link "Resources" at bounding box center [71, 238] width 142 height 52
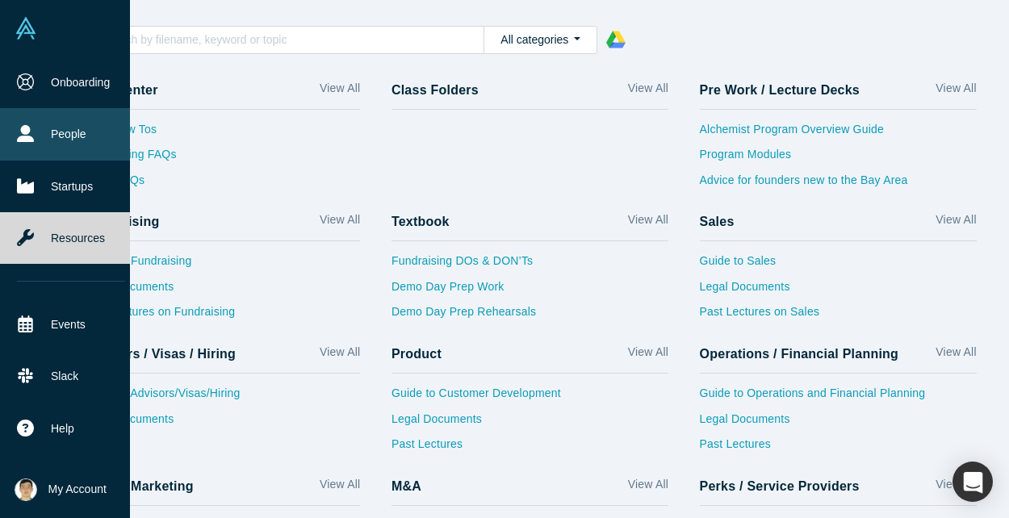
click at [27, 135] on icon at bounding box center [25, 133] width 17 height 17
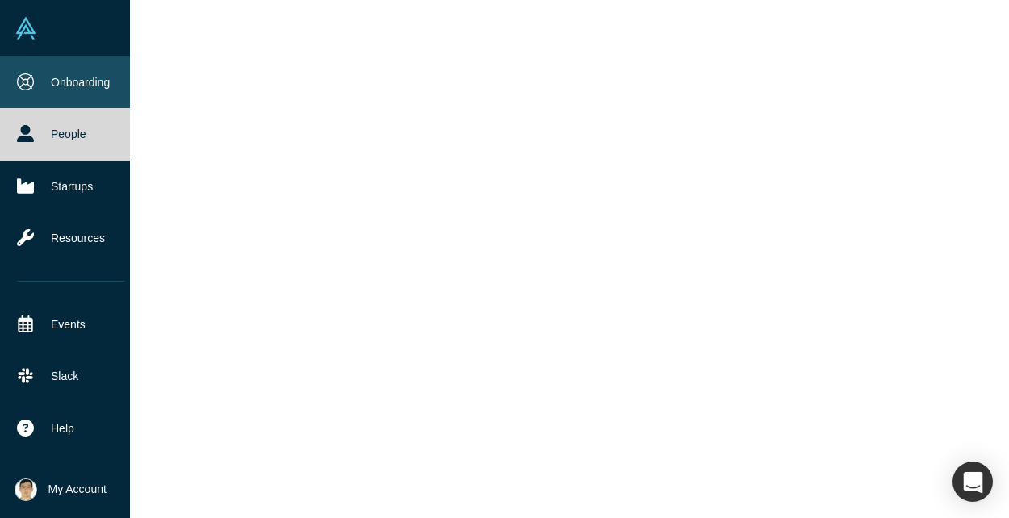
click at [92, 82] on link "Onboarding" at bounding box center [71, 83] width 142 height 52
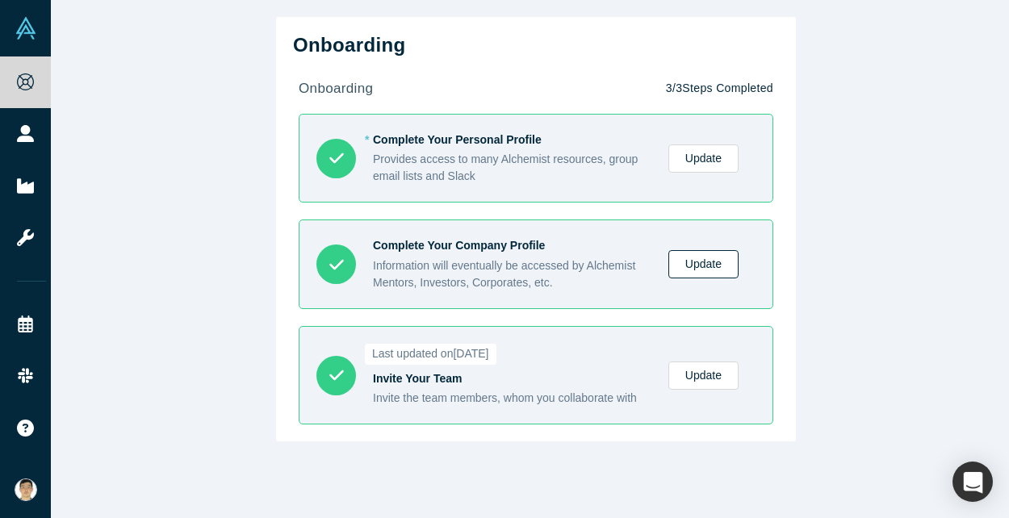
click at [696, 268] on link "Update" at bounding box center [703, 264] width 70 height 28
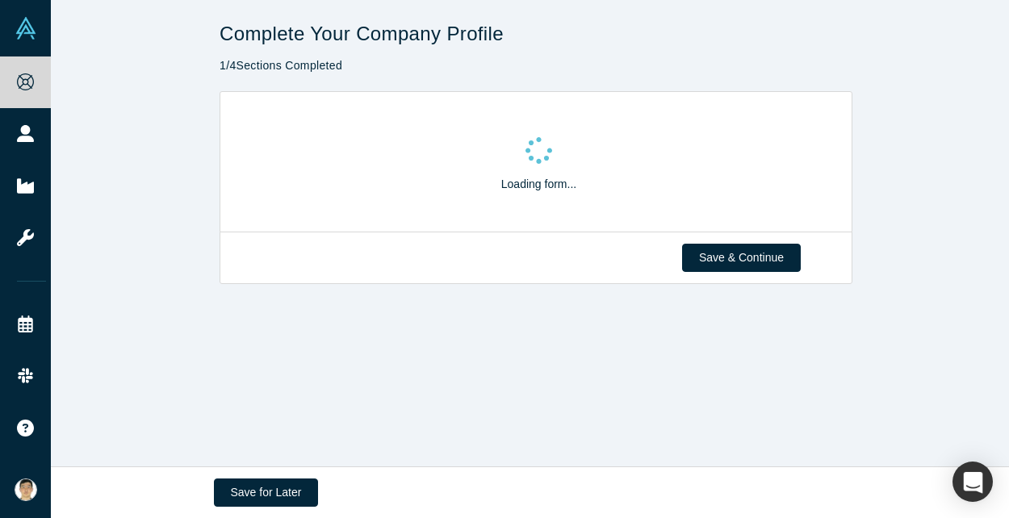
click at [696, 268] on button "Save & Continue" at bounding box center [741, 258] width 119 height 28
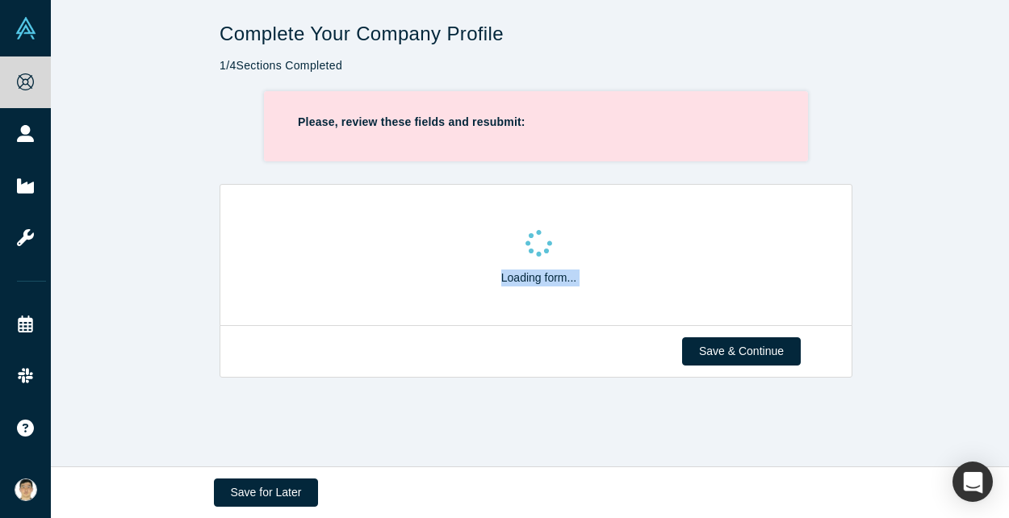
click at [696, 268] on div "Loading form..." at bounding box center [539, 261] width 558 height 84
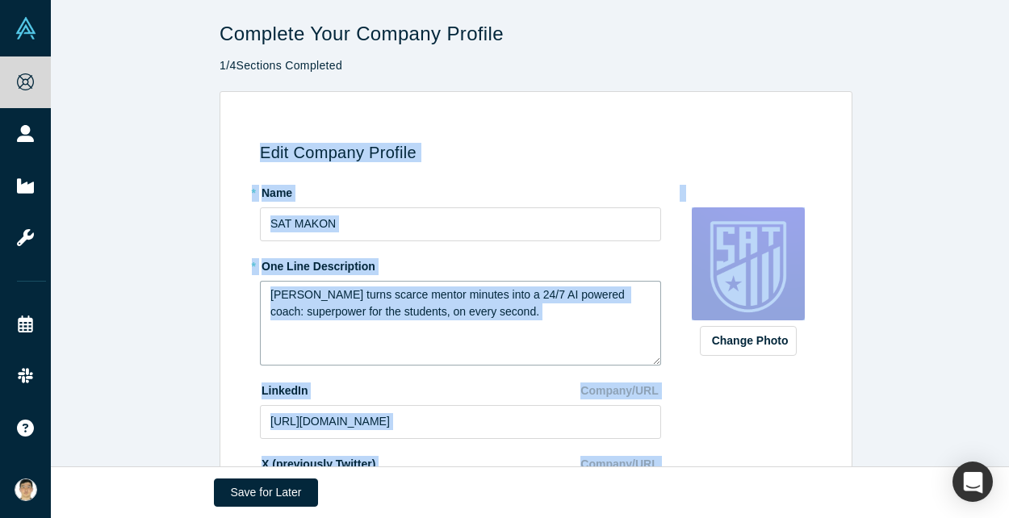
click at [568, 328] on textarea "[PERSON_NAME] turns scarce mentor minutes into a 24/7 AI powered coach: superpo…" at bounding box center [460, 323] width 401 height 85
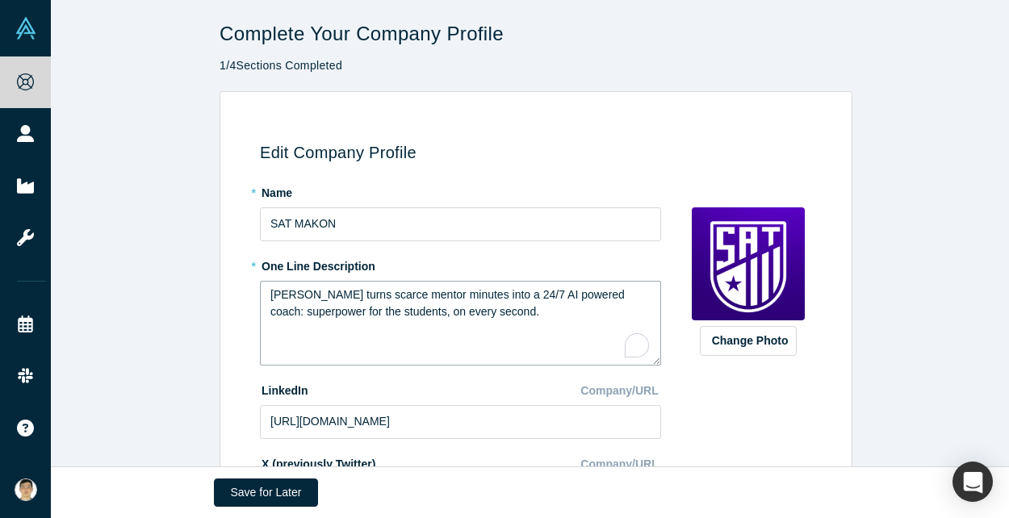
click at [568, 328] on textarea "[PERSON_NAME] turns scarce mentor minutes into a 24/7 AI powered coach: superpo…" at bounding box center [460, 323] width 401 height 85
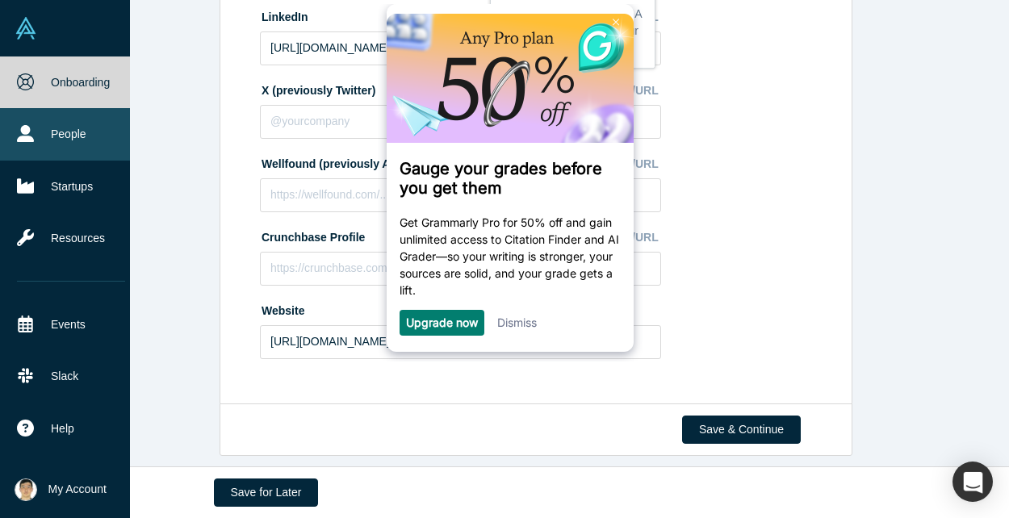
click at [29, 129] on icon at bounding box center [25, 133] width 17 height 17
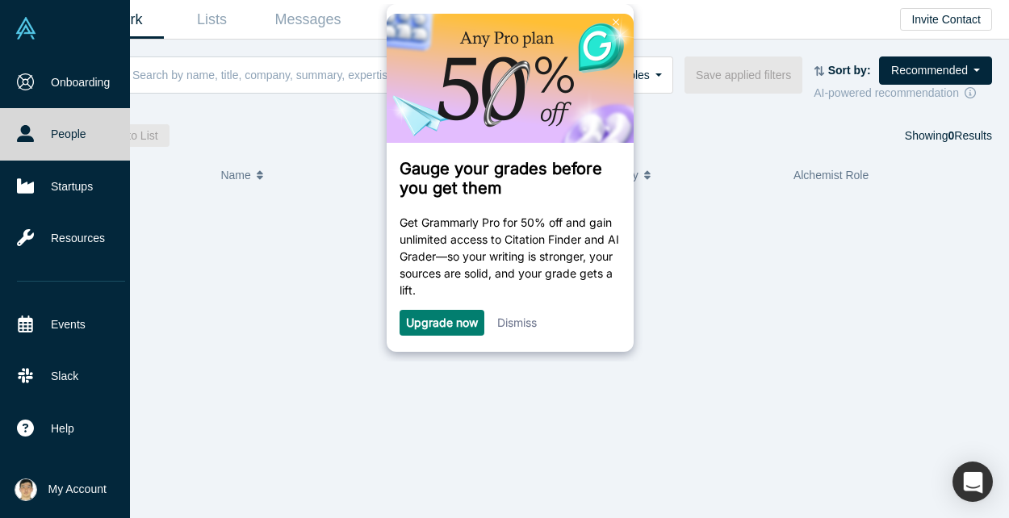
click at [29, 129] on icon at bounding box center [25, 133] width 17 height 17
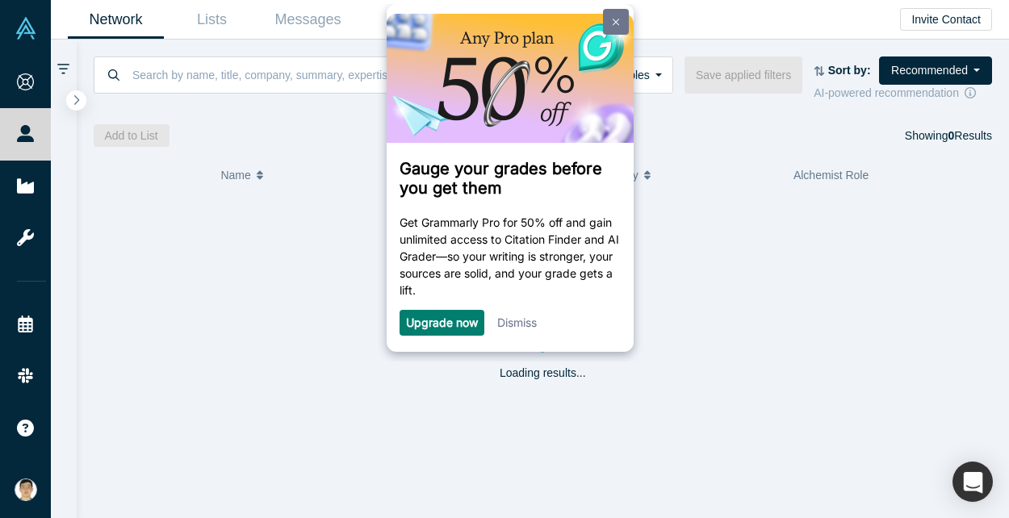
click at [617, 17] on link at bounding box center [615, 22] width 26 height 26
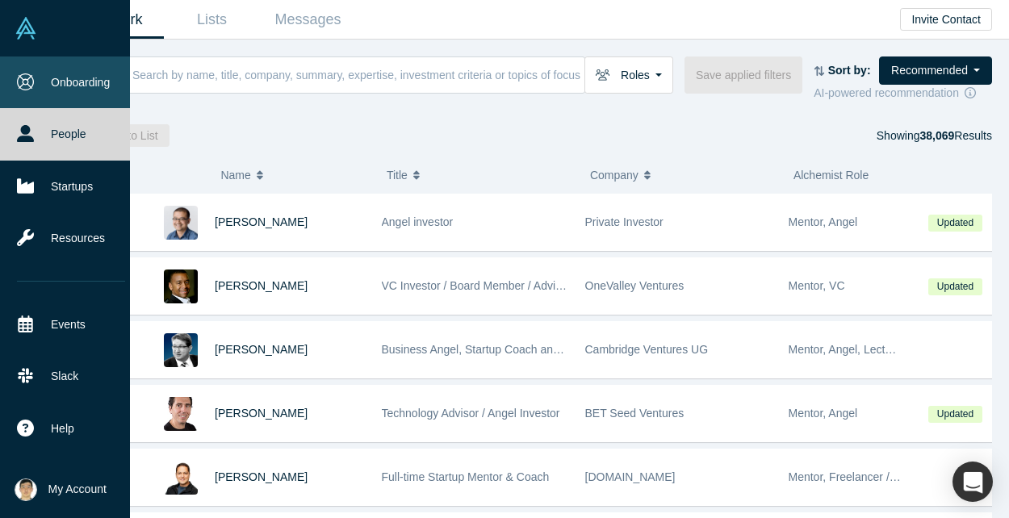
click at [36, 83] on link "Onboarding" at bounding box center [71, 83] width 142 height 52
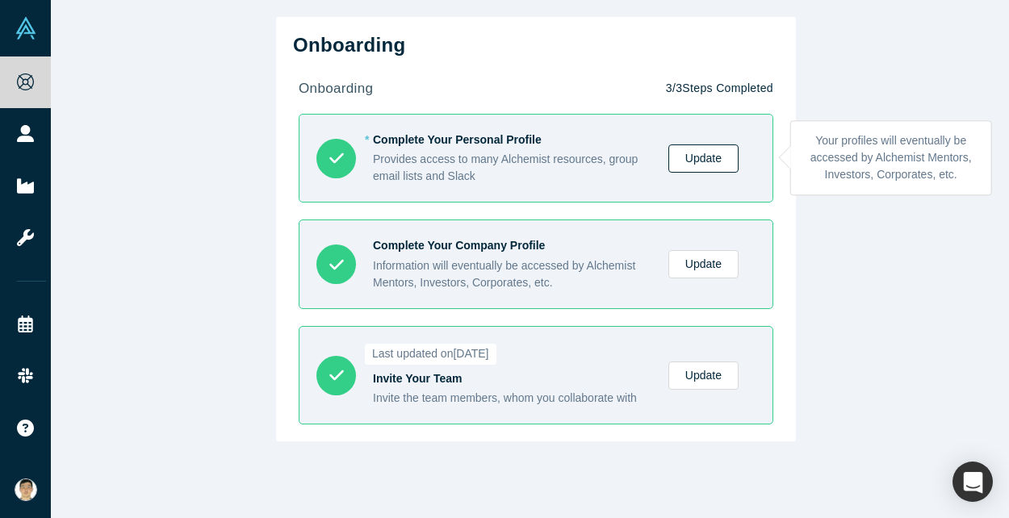
click at [708, 156] on link "Update" at bounding box center [703, 159] width 70 height 28
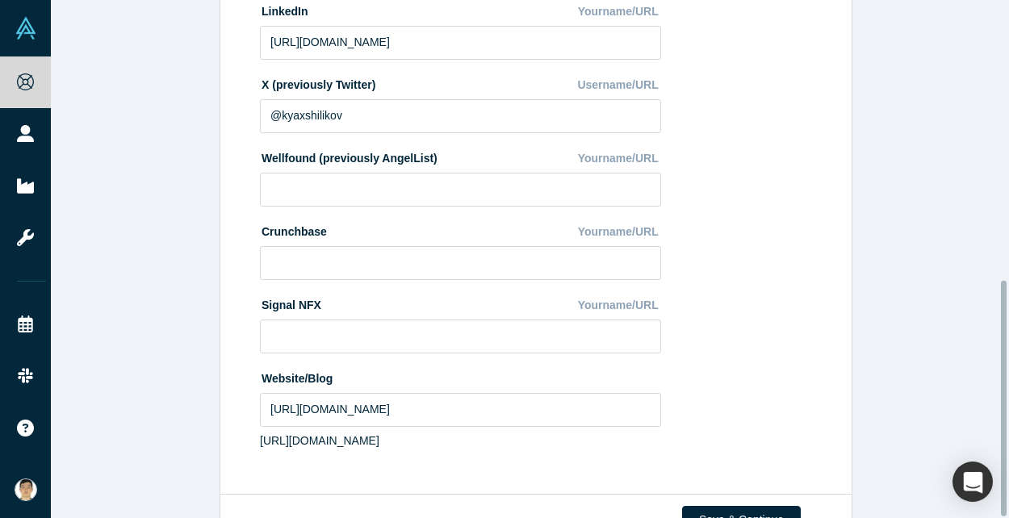
scroll to position [615, 0]
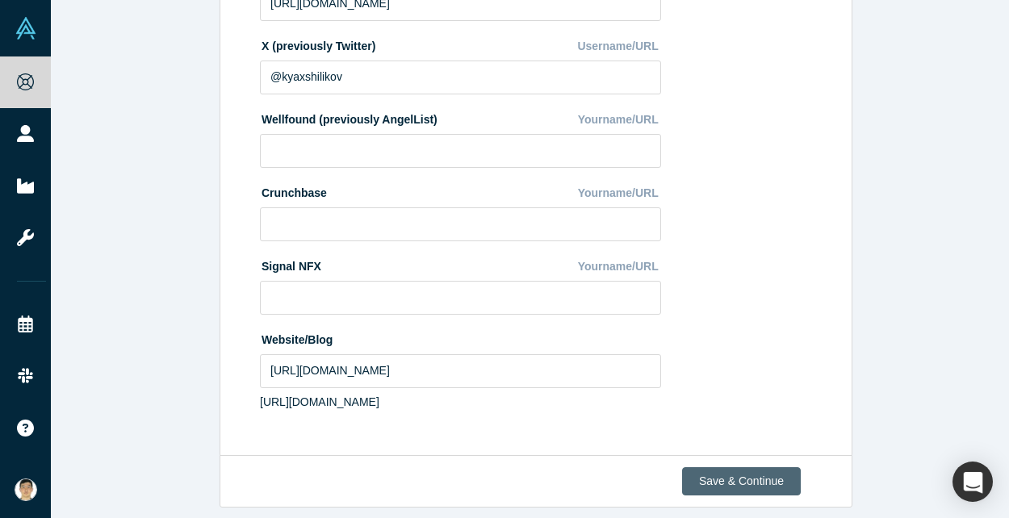
click at [723, 467] on button "Save & Continue" at bounding box center [741, 481] width 119 height 28
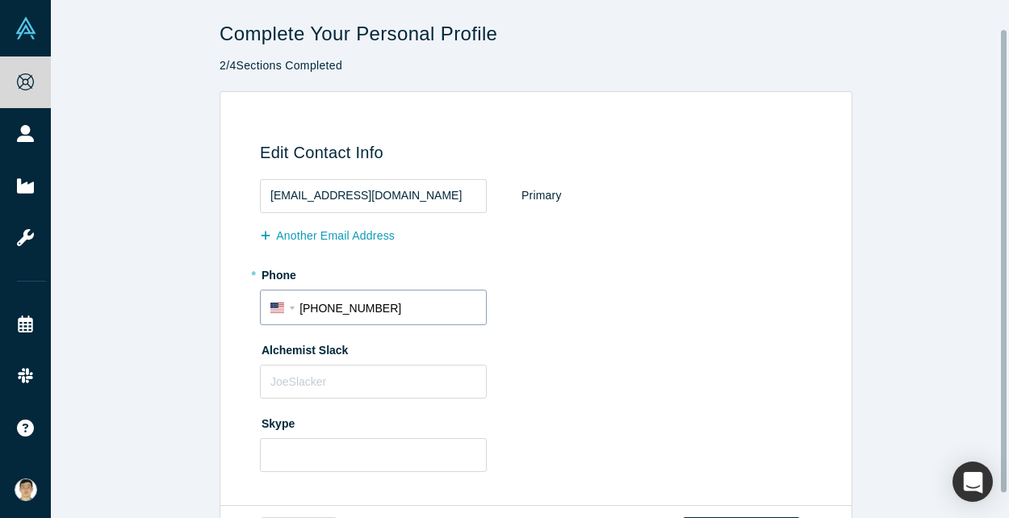
scroll to position [60, 0]
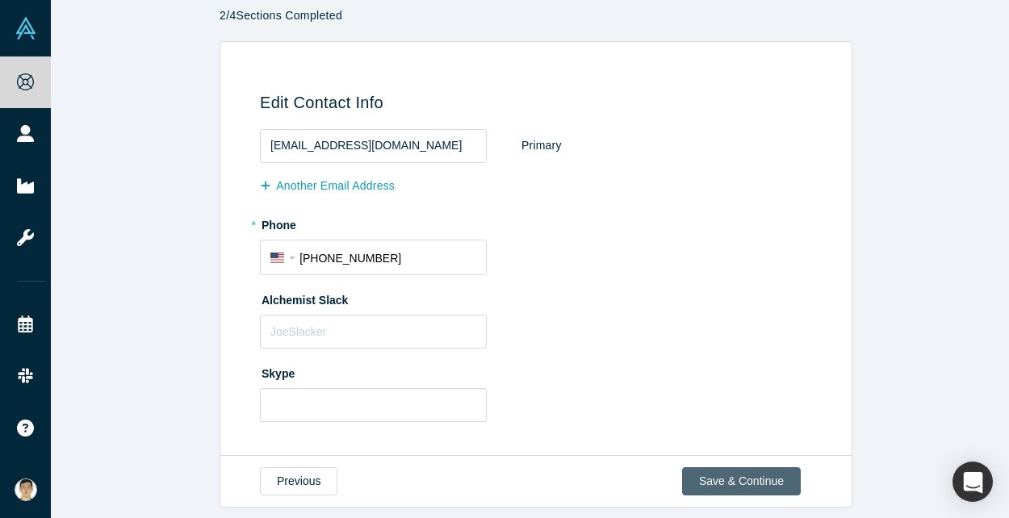
click at [739, 471] on button "Save & Continue" at bounding box center [741, 481] width 119 height 28
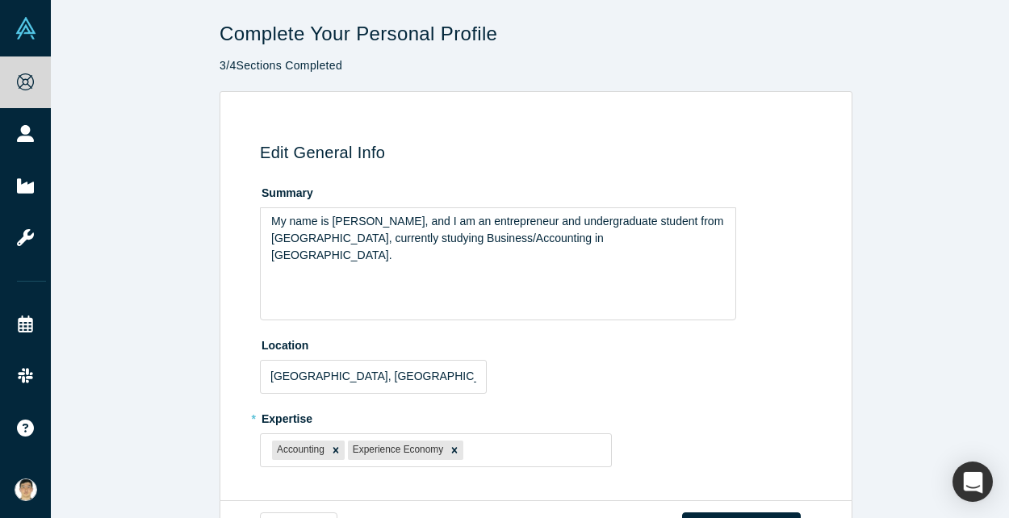
scroll to position [55, 0]
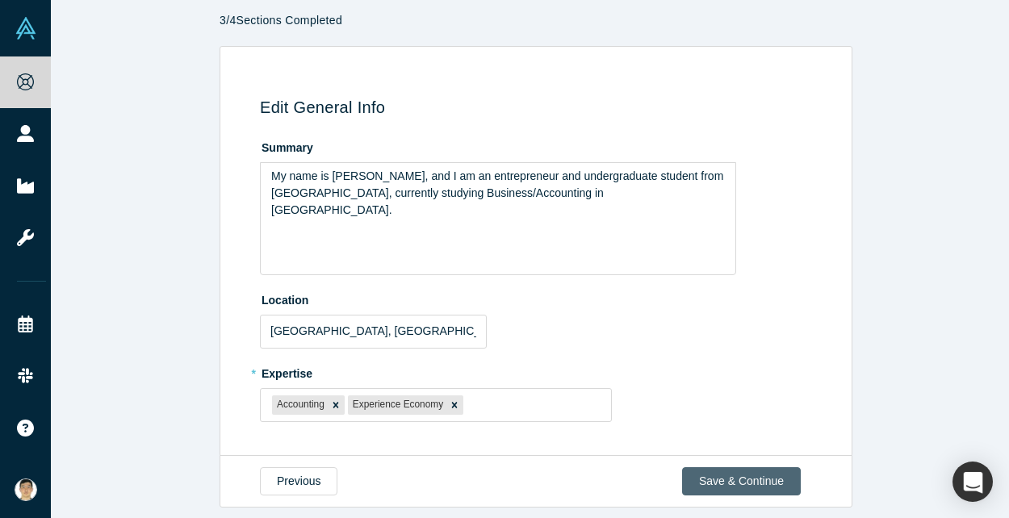
click at [737, 480] on button "Save & Continue" at bounding box center [741, 481] width 119 height 28
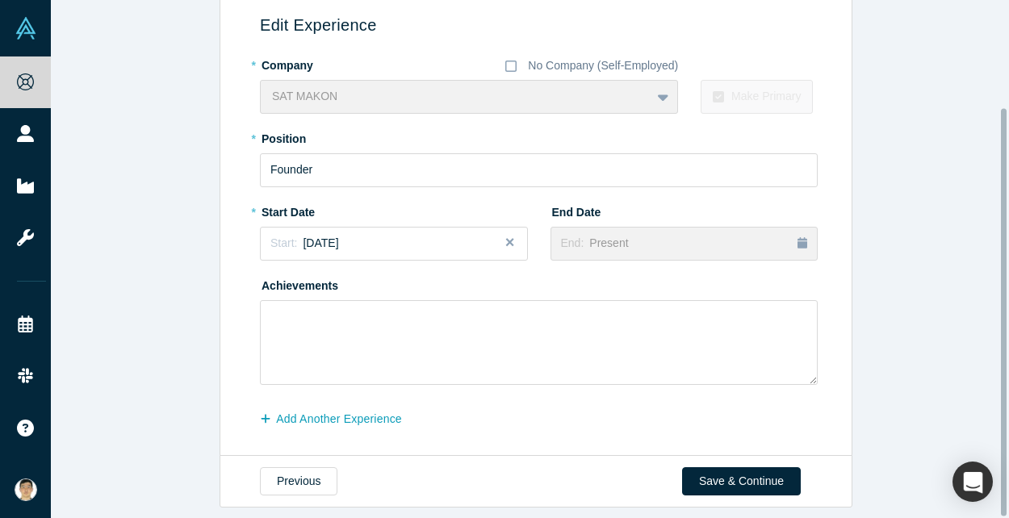
scroll to position [137, 0]
click at [333, 308] on textarea "To enrich screen reader interactions, please activate Accessibility in Grammarl…" at bounding box center [539, 342] width 558 height 85
click at [299, 311] on textarea "To enrich screen reader interactions, please activate Accessibility in Grammarl…" at bounding box center [539, 342] width 558 height 85
type textarea "H"
